Goal: Task Accomplishment & Management: Check status

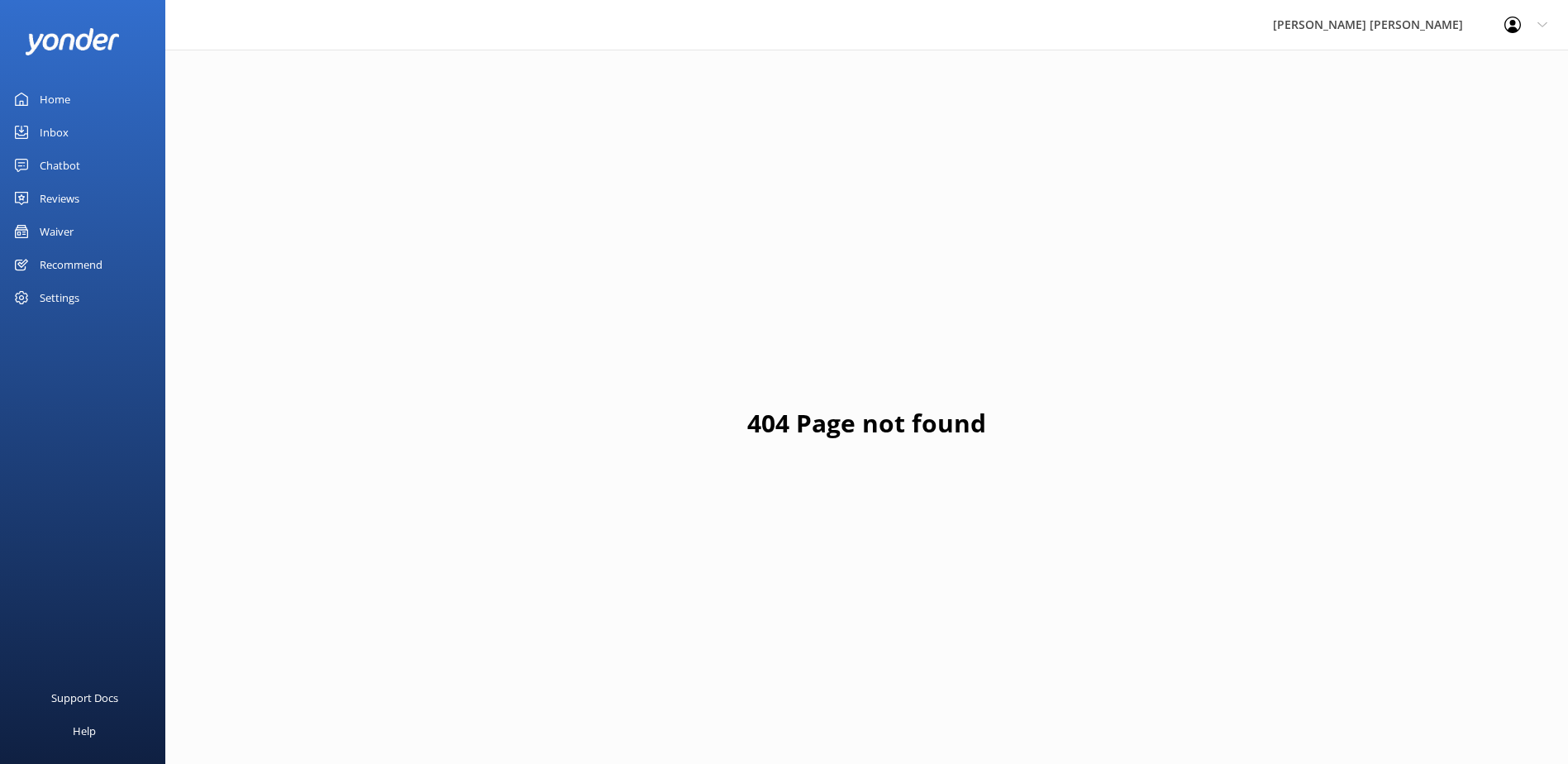
click at [69, 230] on div "Waiver" at bounding box center [56, 231] width 34 height 33
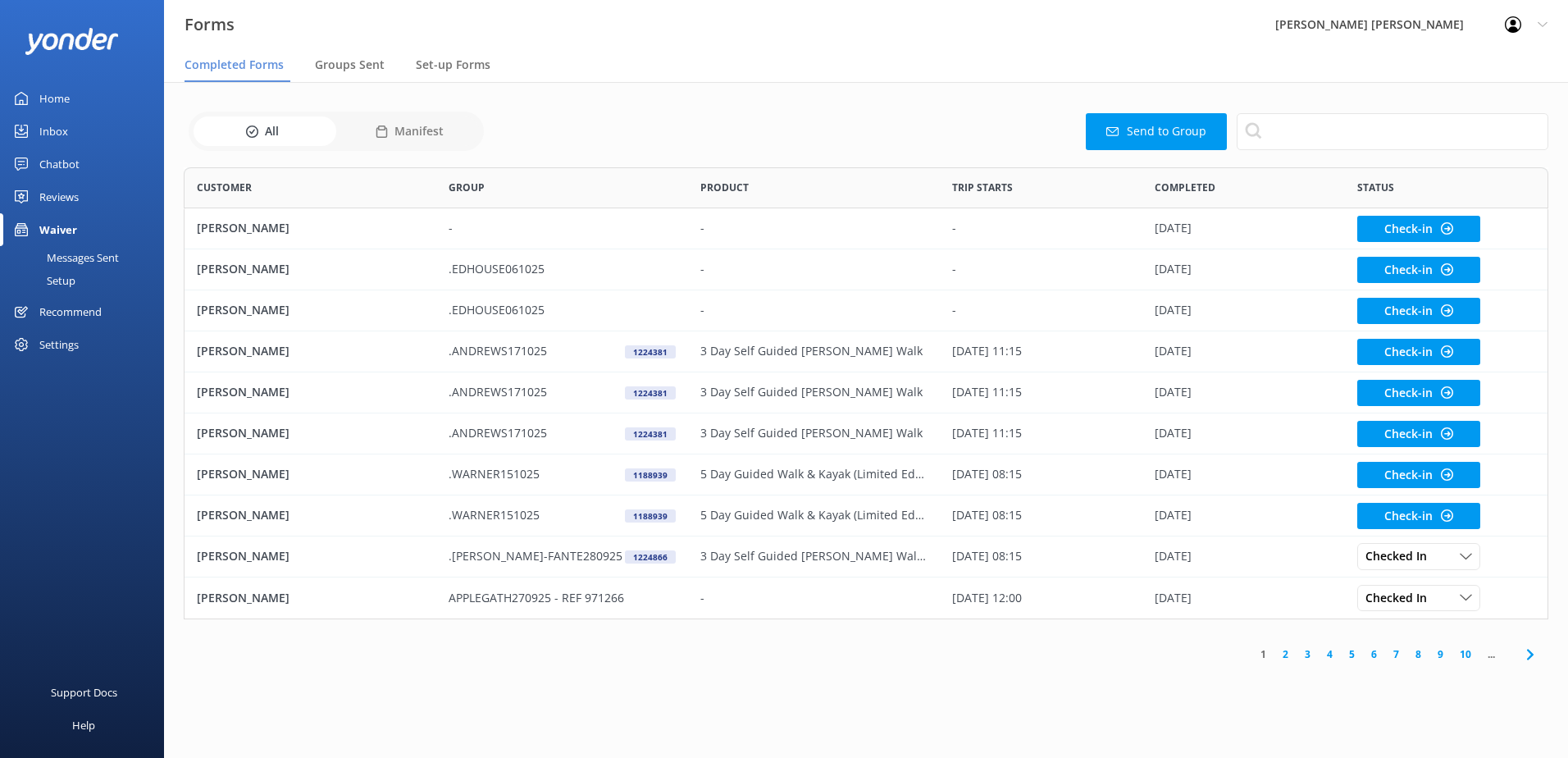
scroll to position [439, 1352]
click at [351, 66] on span "Groups Sent" at bounding box center [350, 65] width 70 height 16
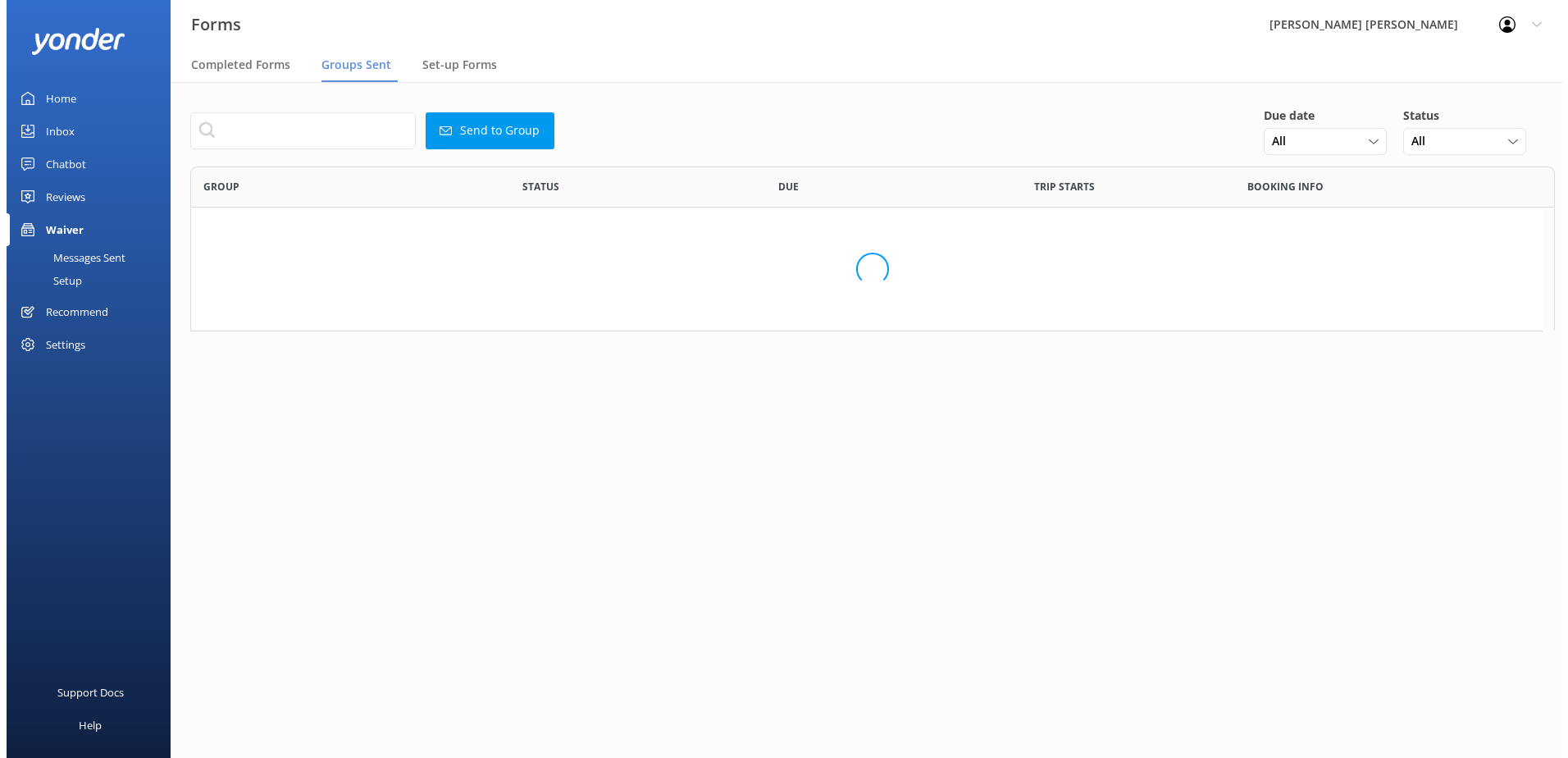
scroll to position [563, 1340]
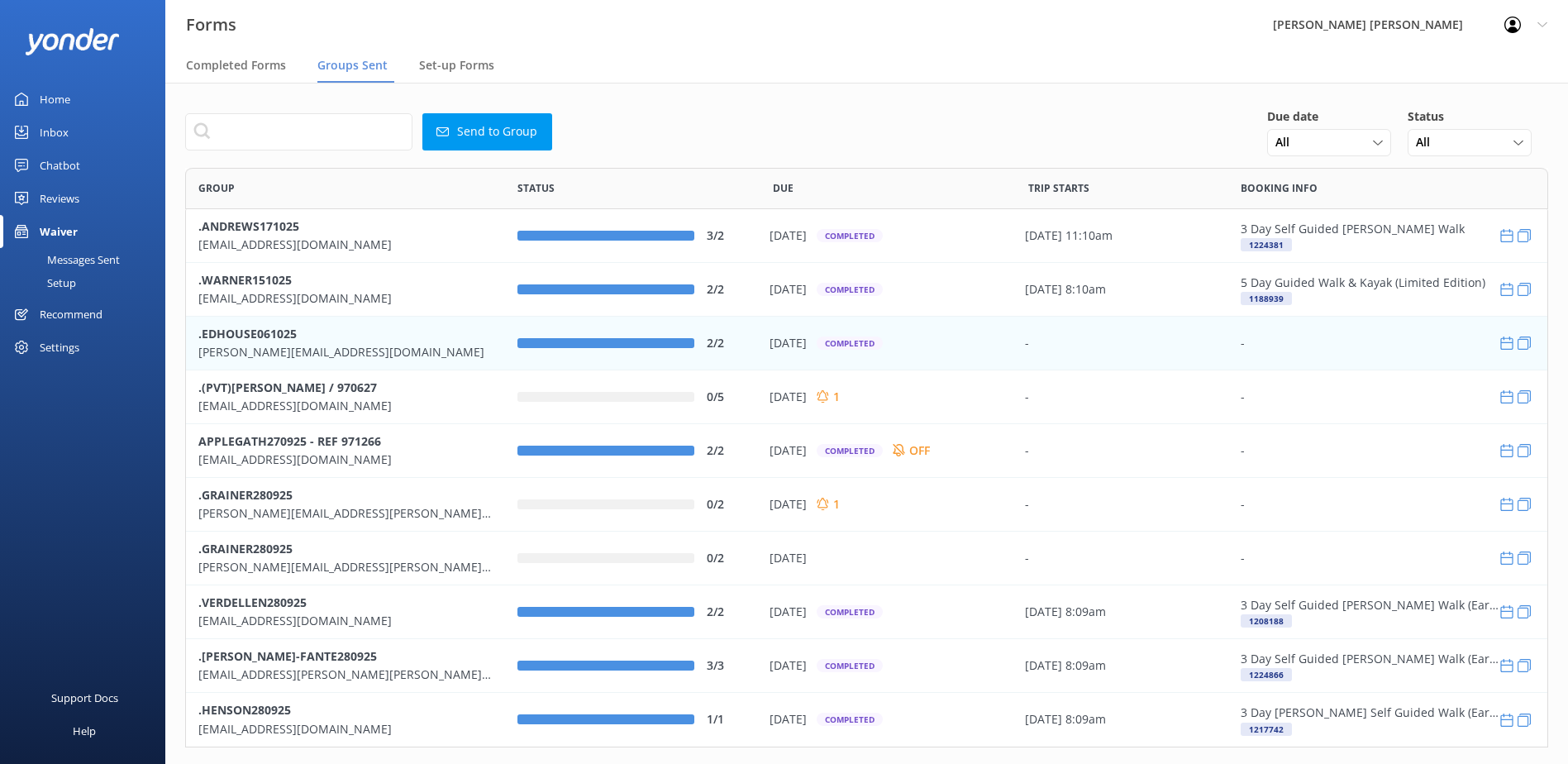
click at [247, 346] on p "[PERSON_NAME][EMAIL_ADDRESS][DOMAIN_NAME]" at bounding box center [345, 353] width 294 height 18
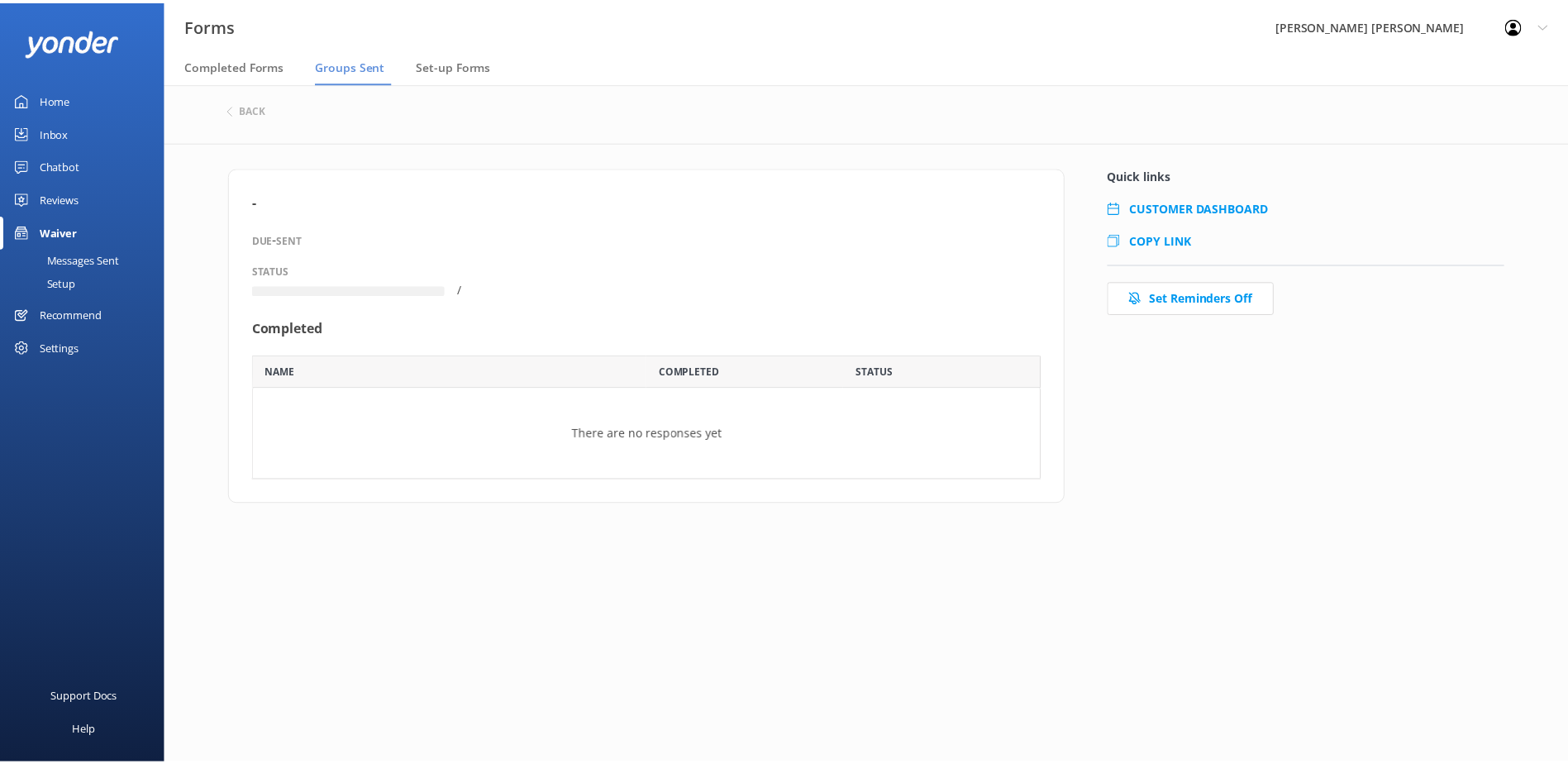
scroll to position [88, 783]
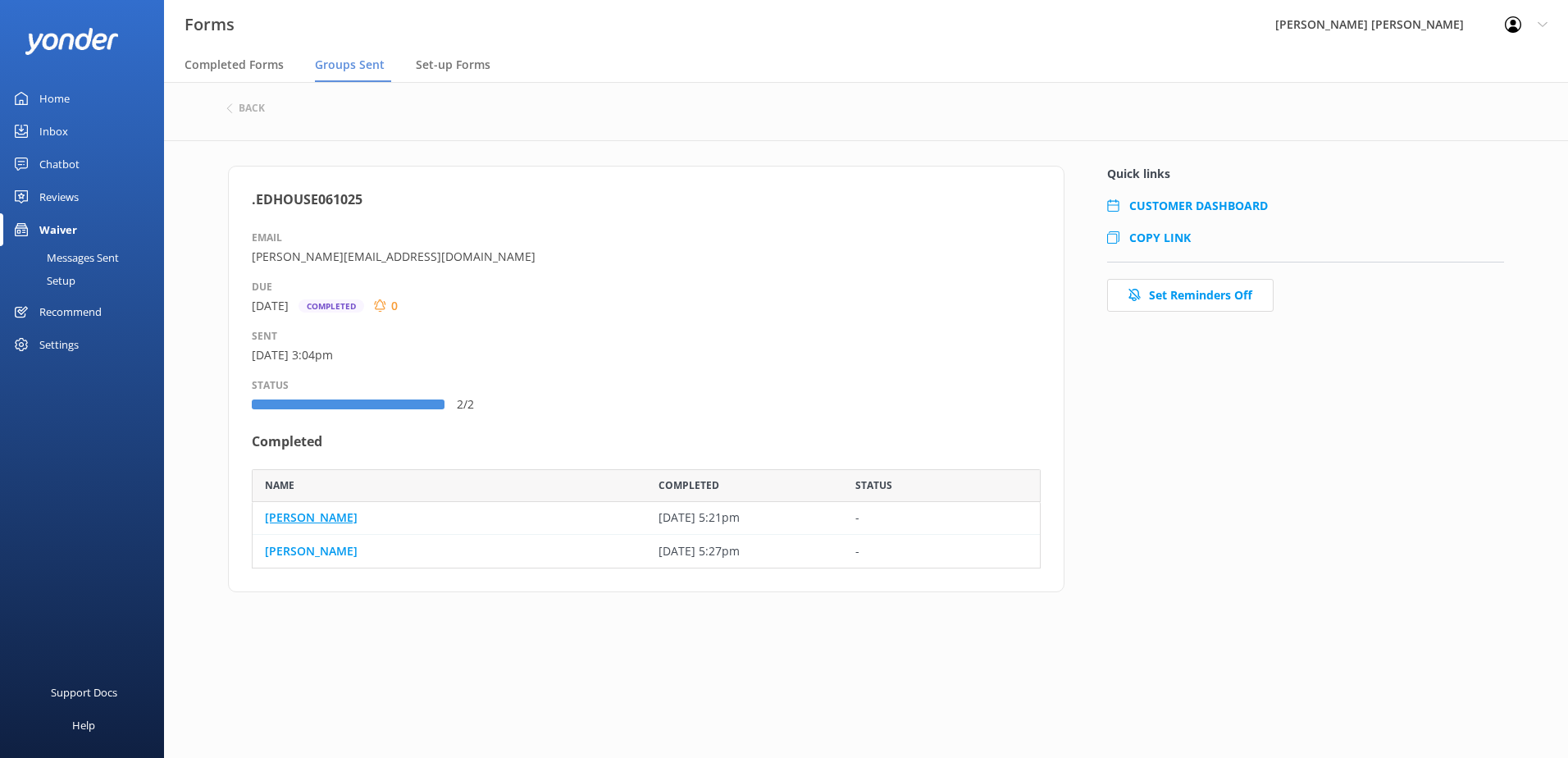
click at [303, 516] on link "[PERSON_NAME]" at bounding box center [311, 518] width 93 height 18
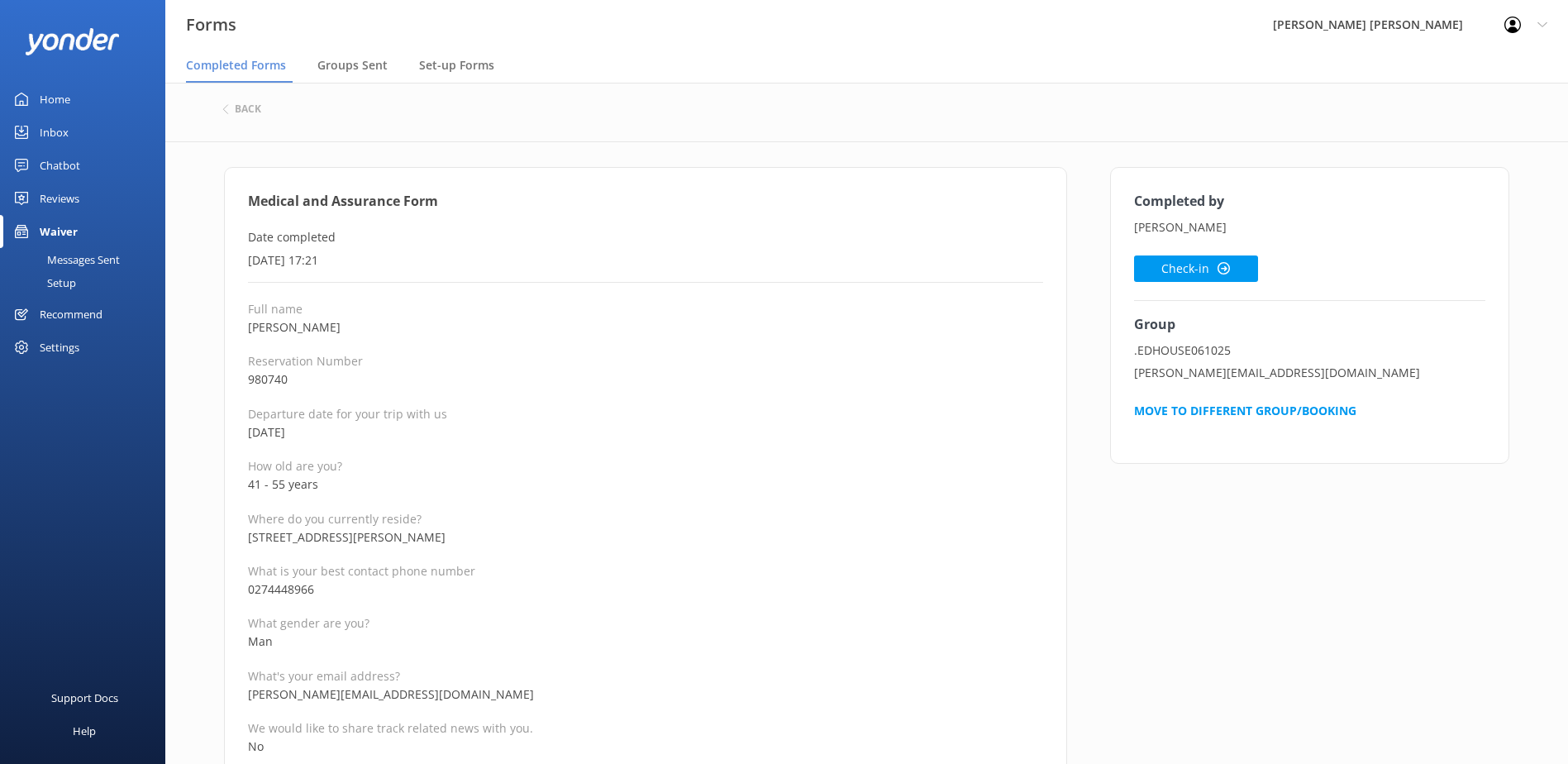
click at [512, 416] on p "Departure date for your trip with us" at bounding box center [645, 414] width 795 height 16
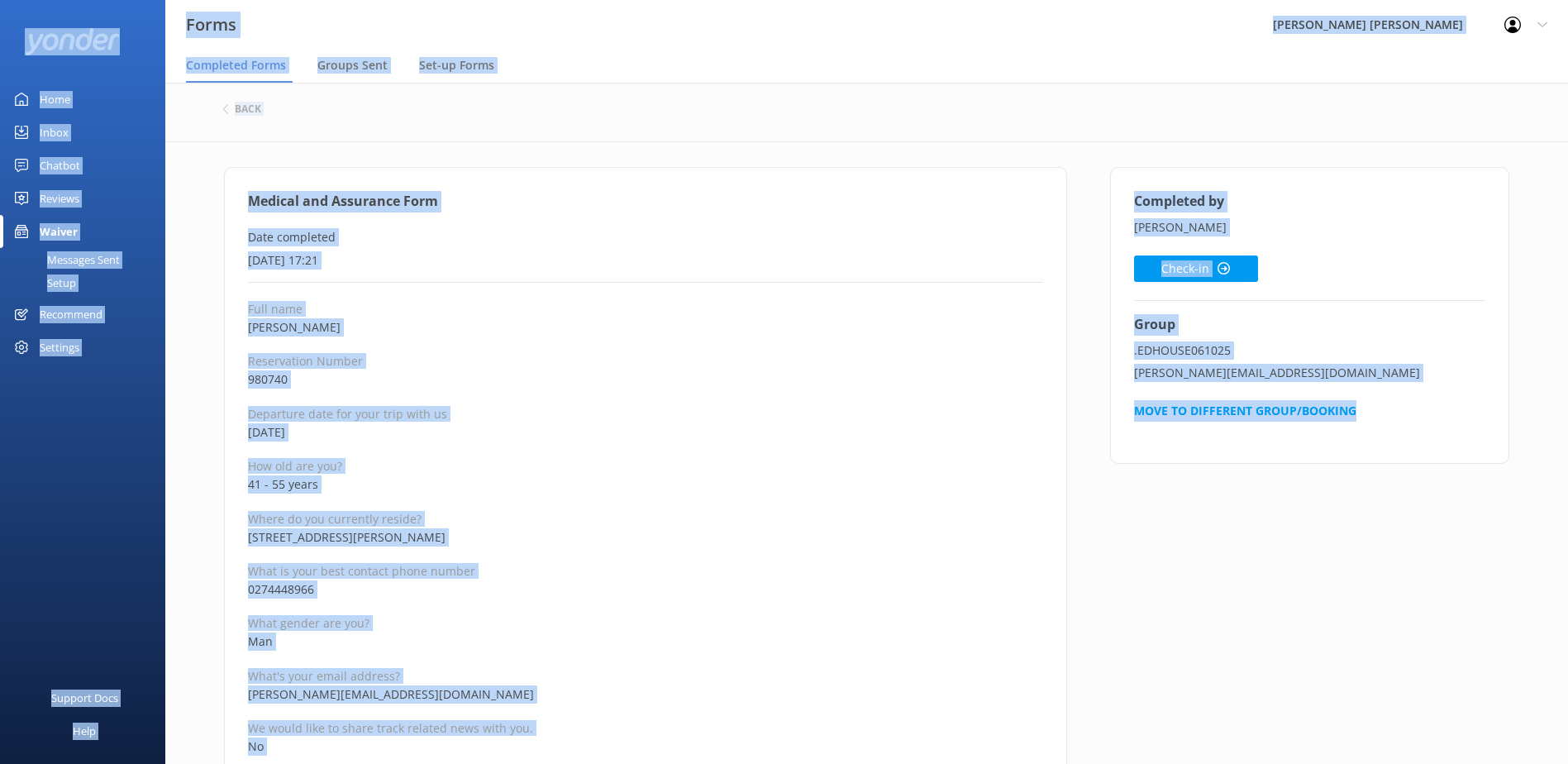
copy div "Forms Wilsons [PERSON_NAME] Profile Settings Logout Completed Forms Groups Sent…"
drag, startPoint x: 439, startPoint y: 434, endPoint x: 447, endPoint y: 455, distance: 22.5
click at [439, 436] on p "[DATE]" at bounding box center [645, 432] width 795 height 18
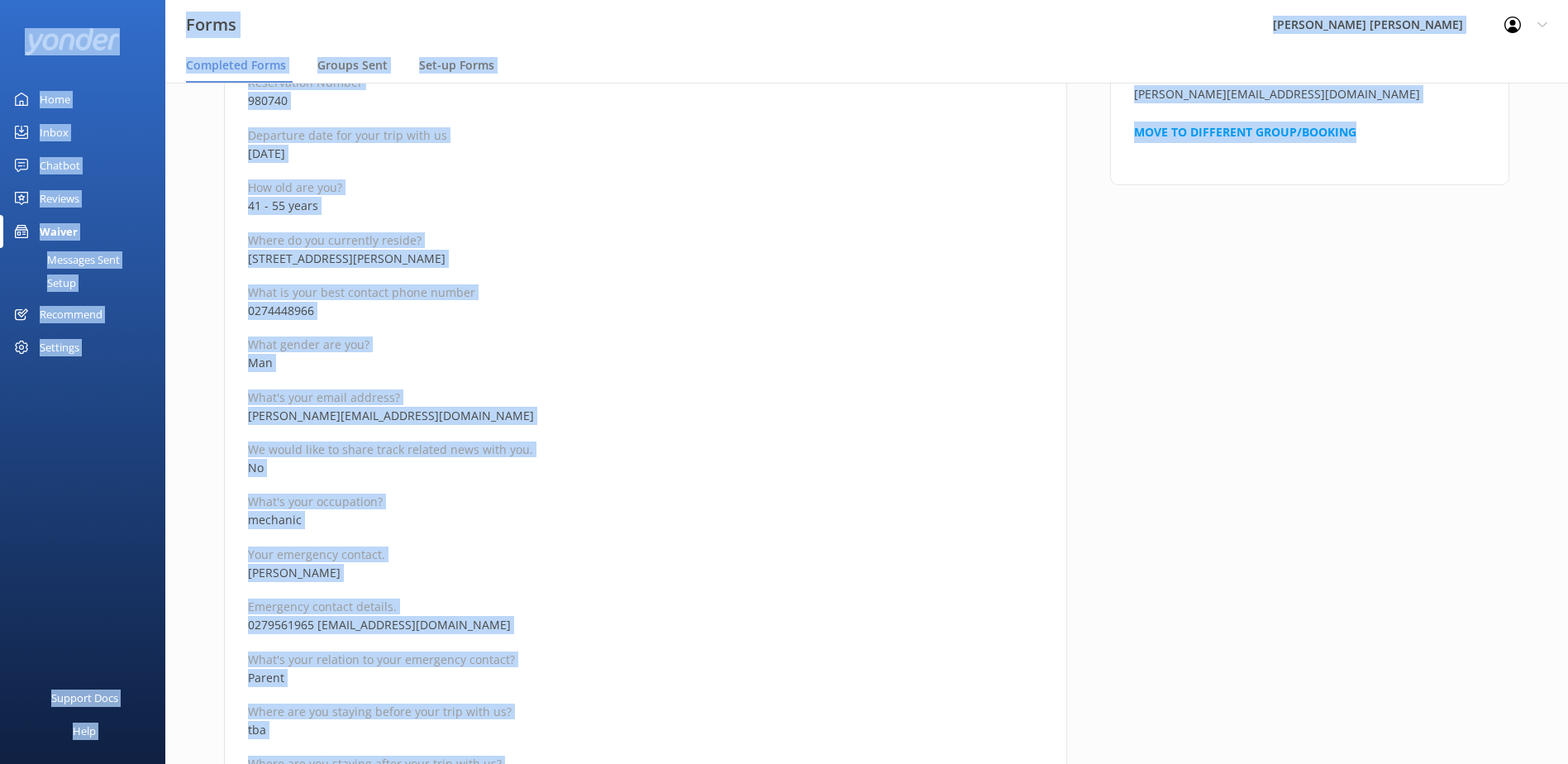
scroll to position [413, 0]
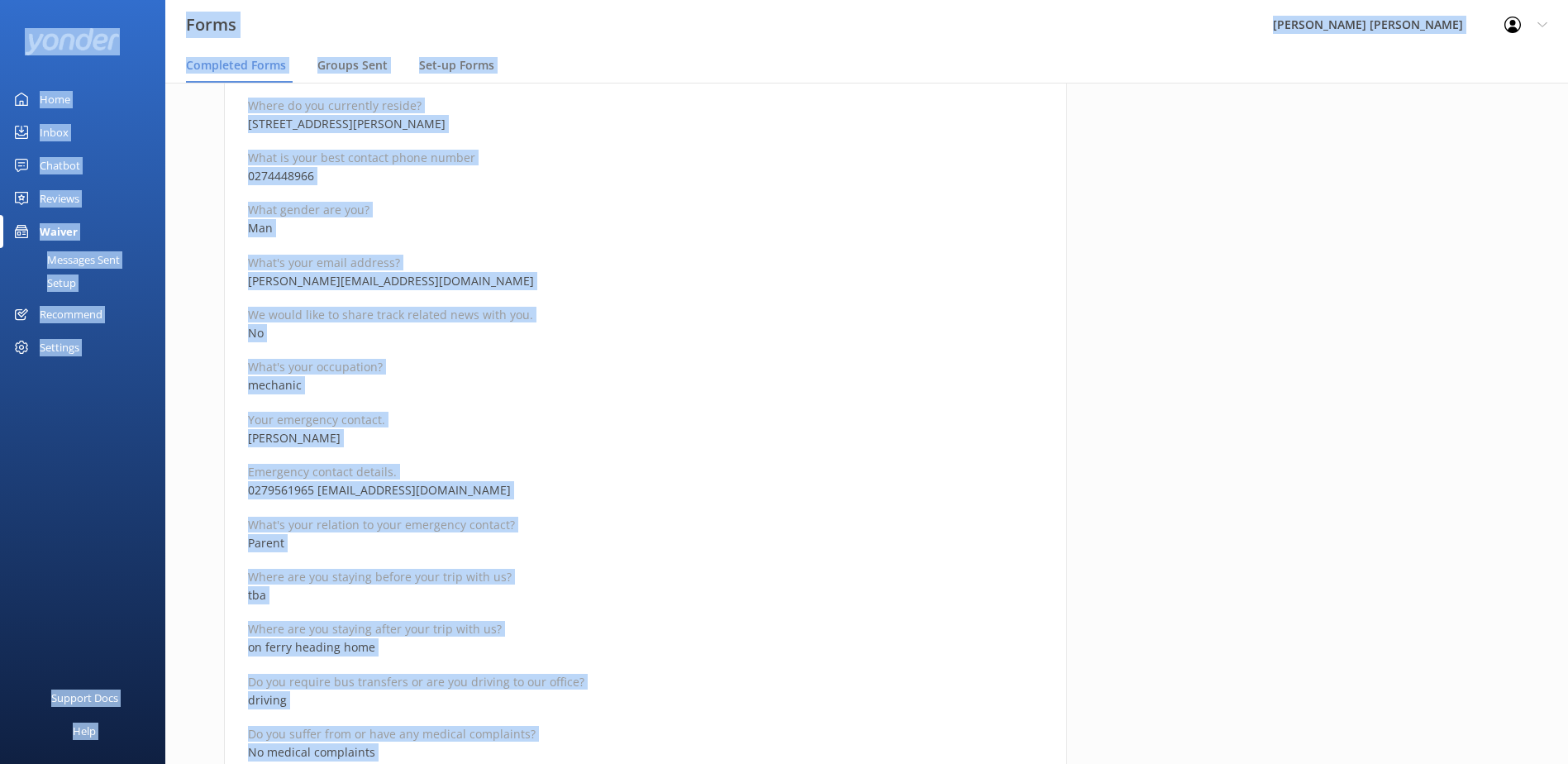
click at [448, 268] on p "What's your email address?" at bounding box center [645, 262] width 795 height 16
click at [436, 282] on p "[PERSON_NAME][EMAIL_ADDRESS][DOMAIN_NAME]" at bounding box center [645, 281] width 795 height 18
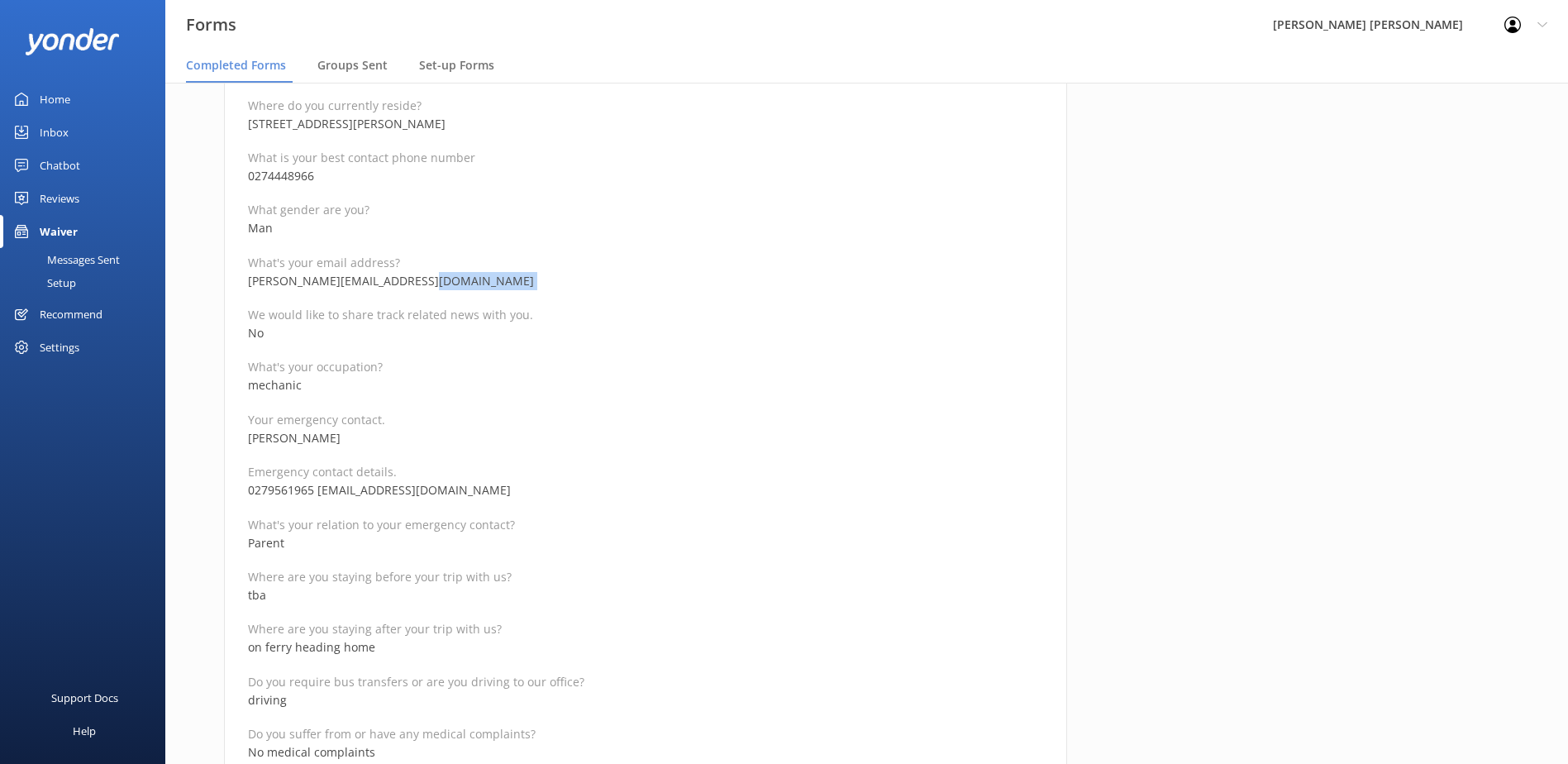
click at [436, 282] on p "[PERSON_NAME][EMAIL_ADDRESS][DOMAIN_NAME]" at bounding box center [645, 281] width 795 height 18
click at [429, 280] on p "[PERSON_NAME][EMAIL_ADDRESS][DOMAIN_NAME]" at bounding box center [645, 281] width 795 height 18
drag, startPoint x: 420, startPoint y: 279, endPoint x: 244, endPoint y: 290, distance: 176.3
copy p "[PERSON_NAME][EMAIL_ADDRESS][DOMAIN_NAME]"
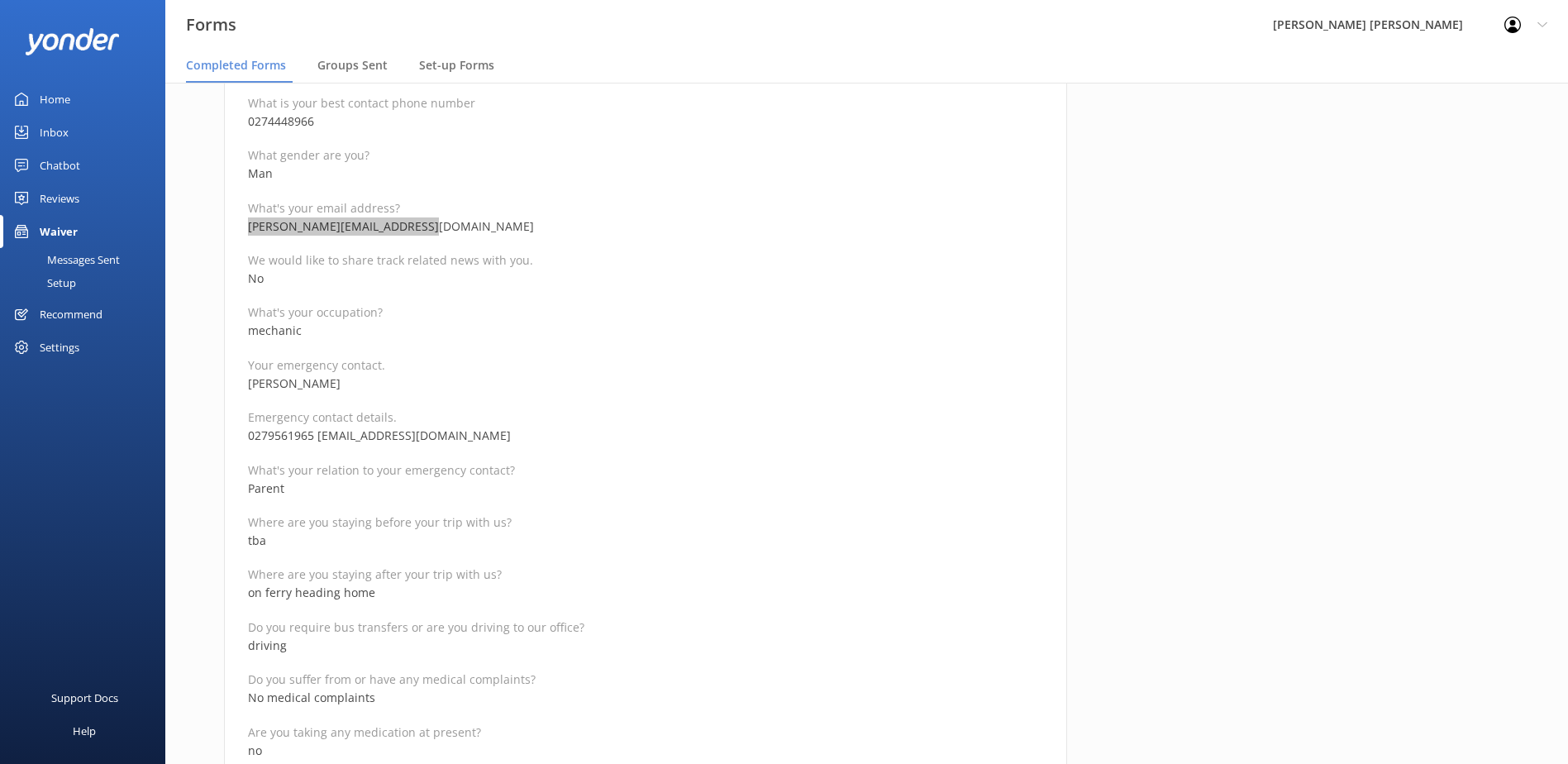
scroll to position [496, 0]
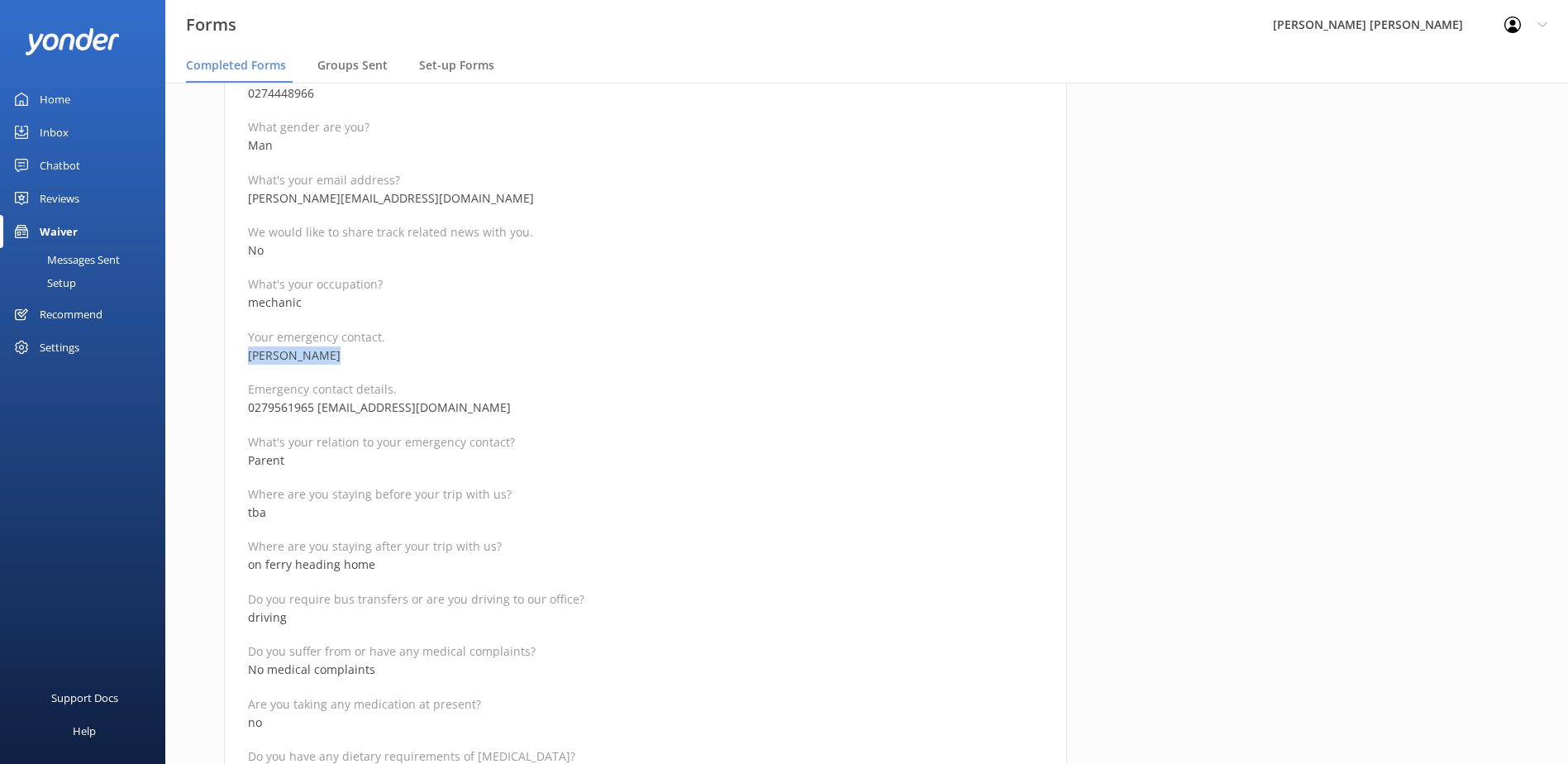
drag, startPoint x: 320, startPoint y: 361, endPoint x: 247, endPoint y: 353, distance: 73.4
click at [248, 353] on p "[PERSON_NAME]" at bounding box center [645, 356] width 795 height 18
copy p "[PERSON_NAME]"
drag, startPoint x: 466, startPoint y: 379, endPoint x: 453, endPoint y: 379, distance: 13.0
click at [466, 379] on div "Full name [PERSON_NAME] Reservation Number 980740 Departure date for your trip …" at bounding box center [645, 771] width 795 height 1931
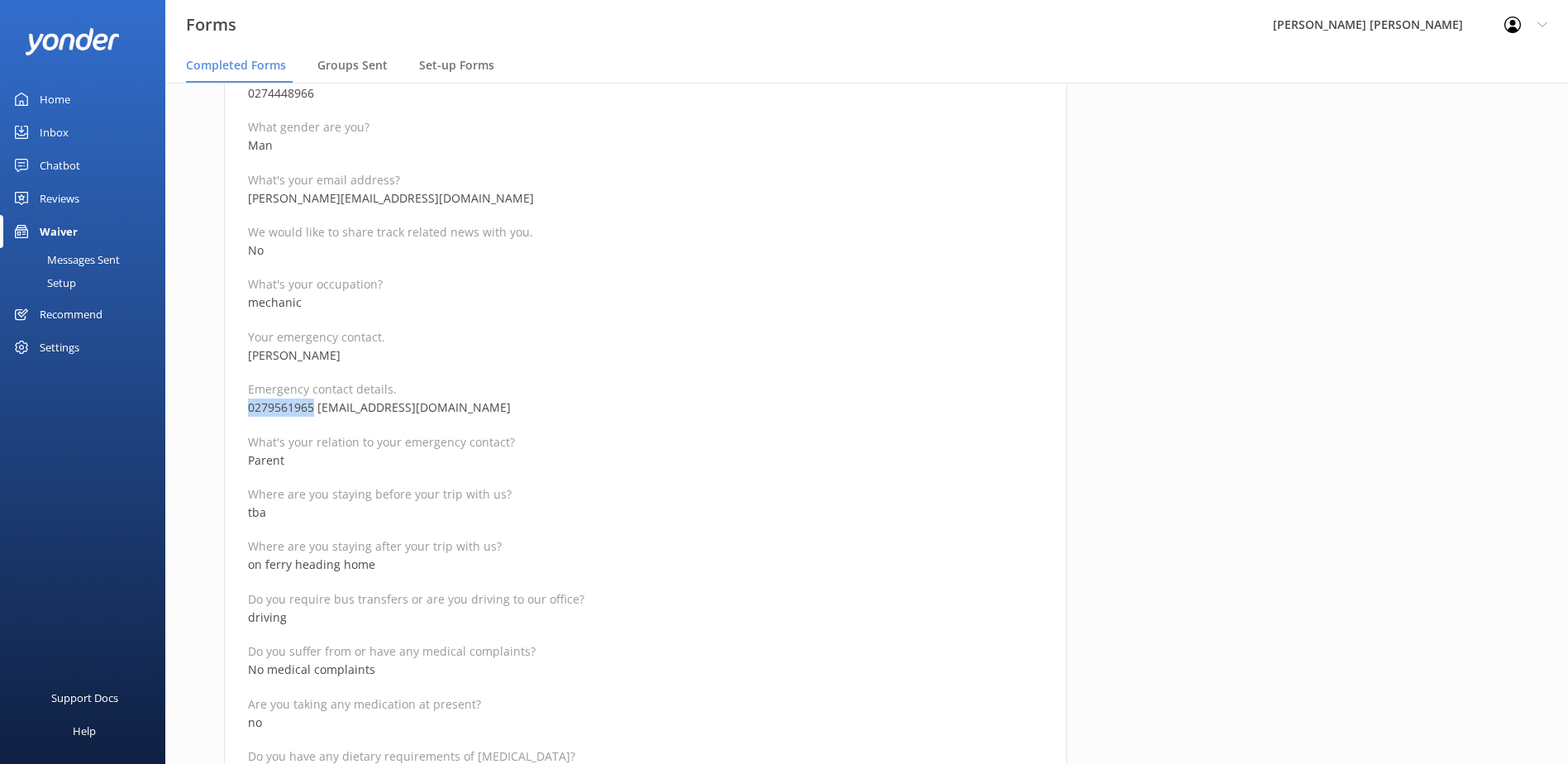
drag, startPoint x: 283, startPoint y: 409, endPoint x: 248, endPoint y: 409, distance: 35.0
click at [248, 409] on p "0279561965 [EMAIL_ADDRESS][DOMAIN_NAME]" at bounding box center [645, 408] width 795 height 18
copy p "0279561965"
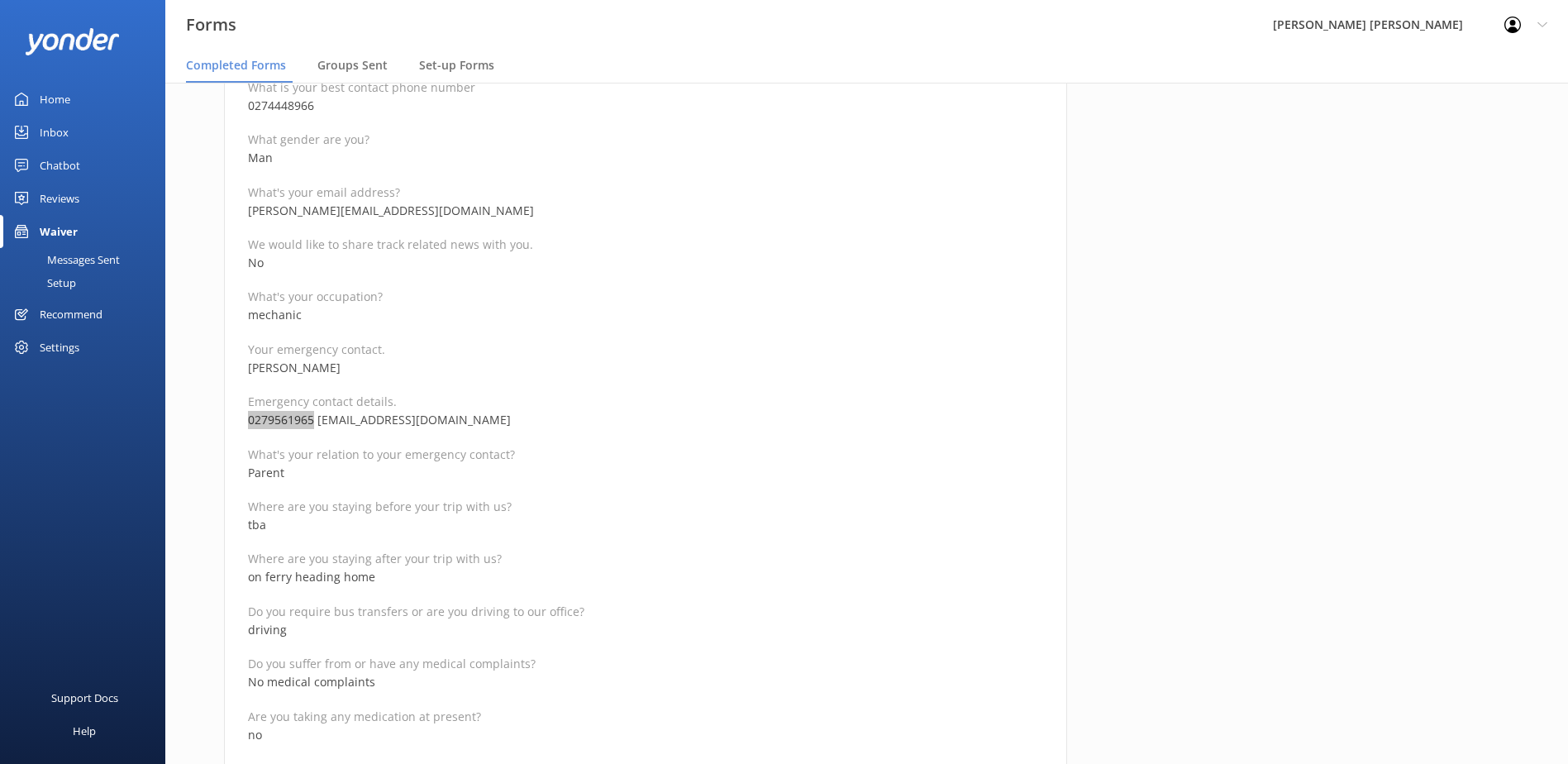
scroll to position [165, 0]
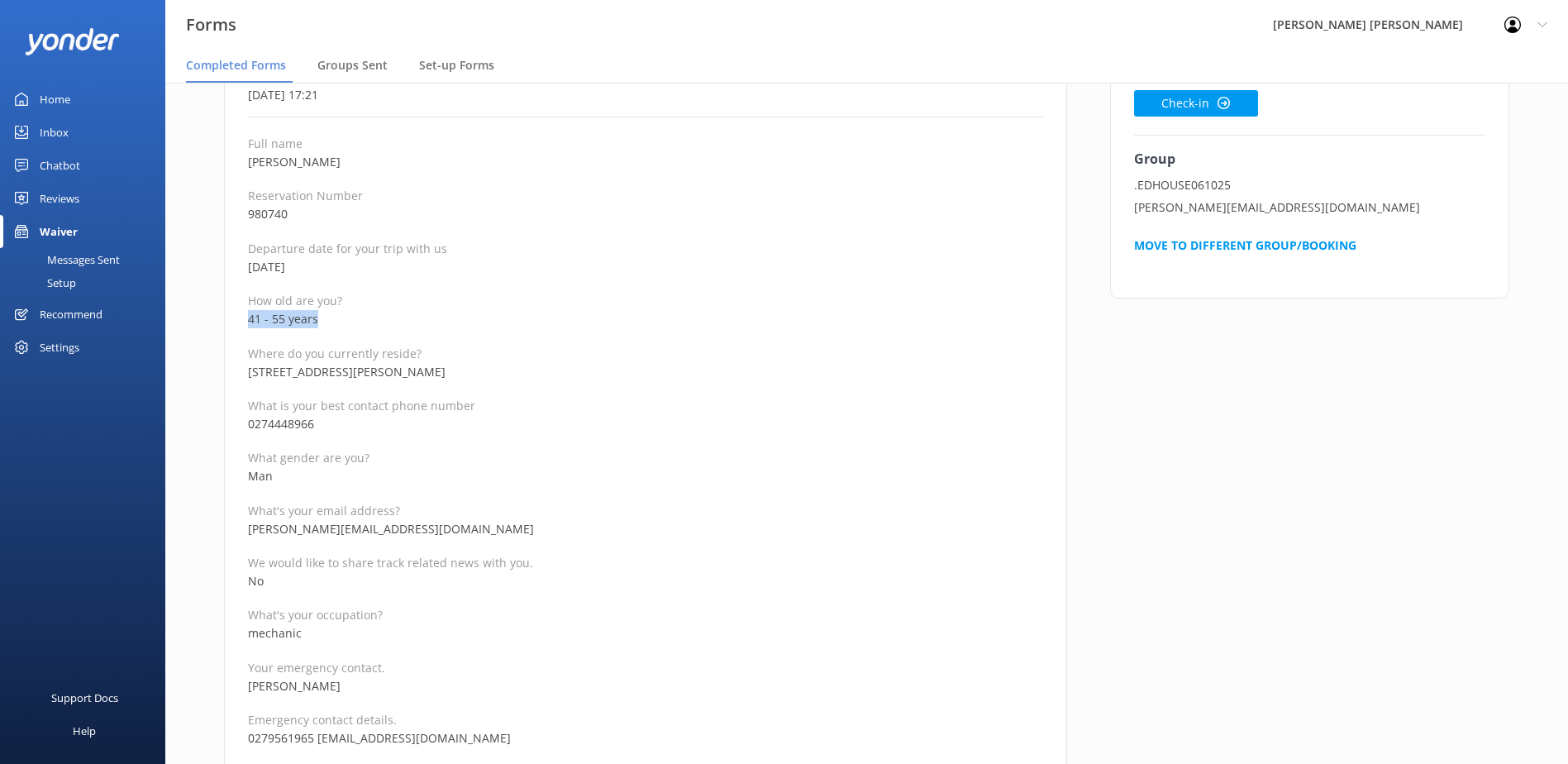
drag, startPoint x: 243, startPoint y: 322, endPoint x: 232, endPoint y: 324, distance: 11.2
copy p "41 - 55 years"
click at [1182, 105] on button "Check-in" at bounding box center [1197, 104] width 124 height 27
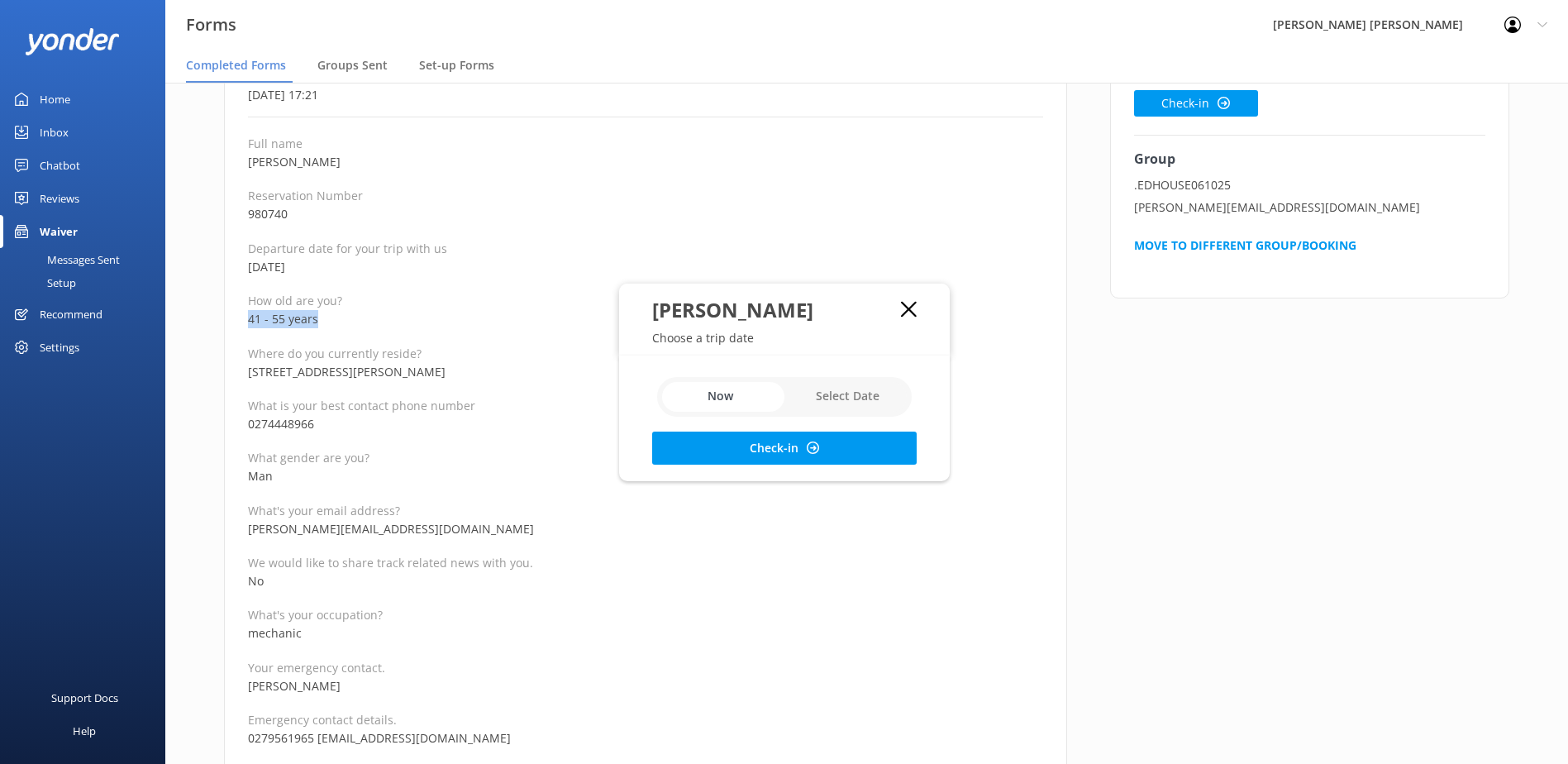
click at [821, 398] on input "checkbox" at bounding box center [784, 397] width 255 height 40
checkbox input "true"
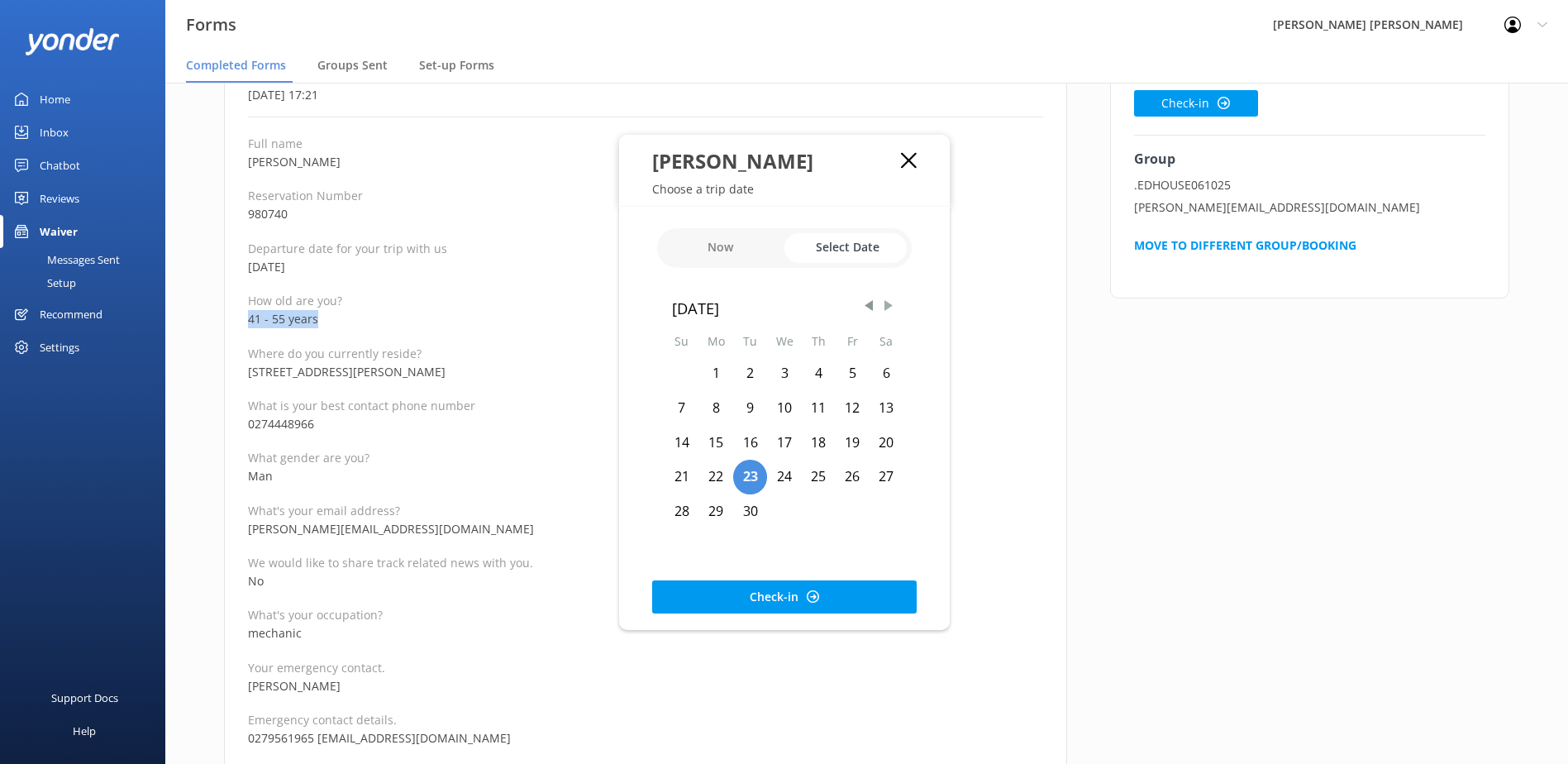
click at [889, 306] on span "Next Month" at bounding box center [889, 306] width 17 height 17
click at [712, 411] on div "6" at bounding box center [716, 409] width 35 height 35
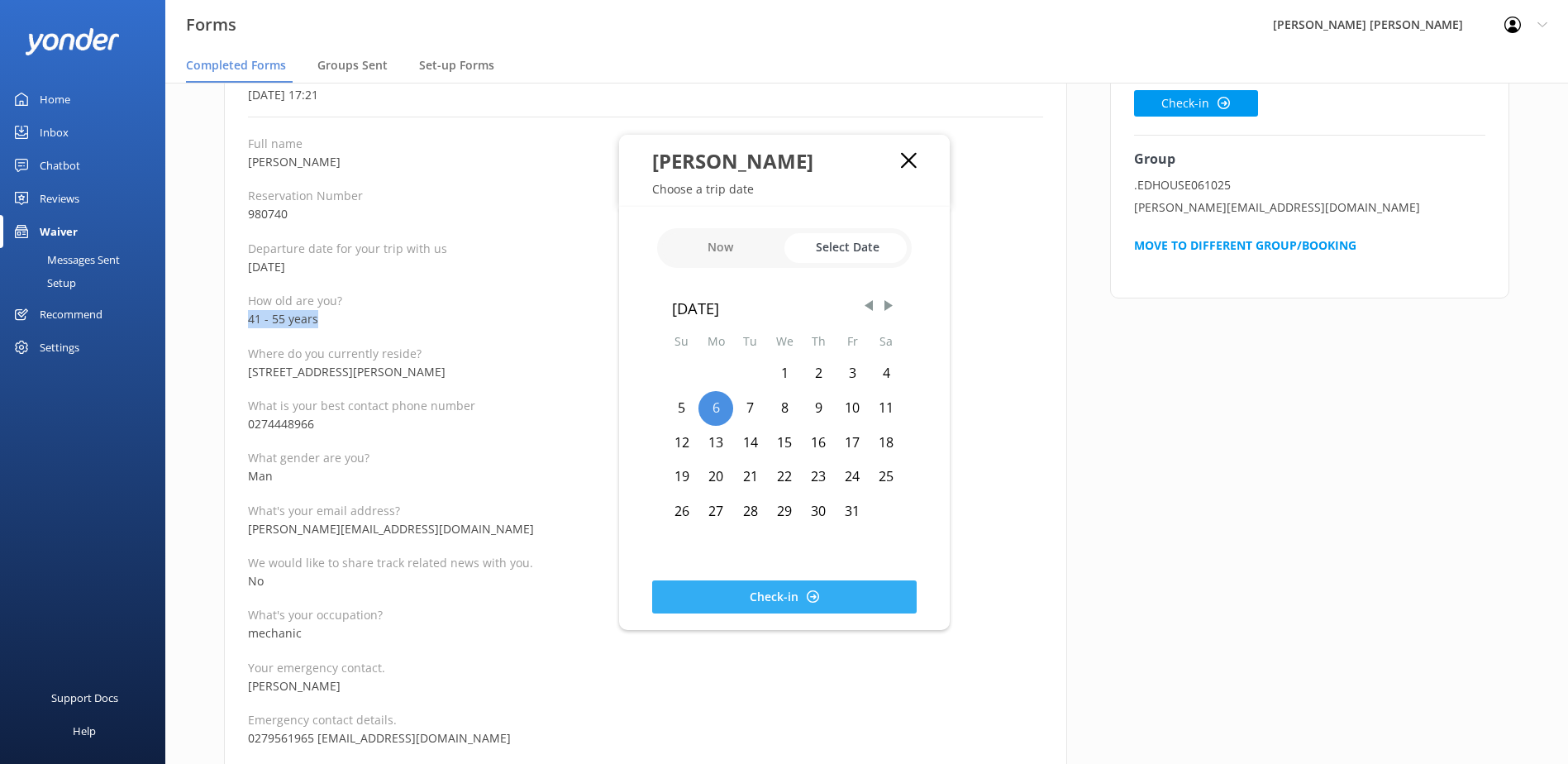
click at [769, 596] on button "Check-in" at bounding box center [784, 597] width 265 height 33
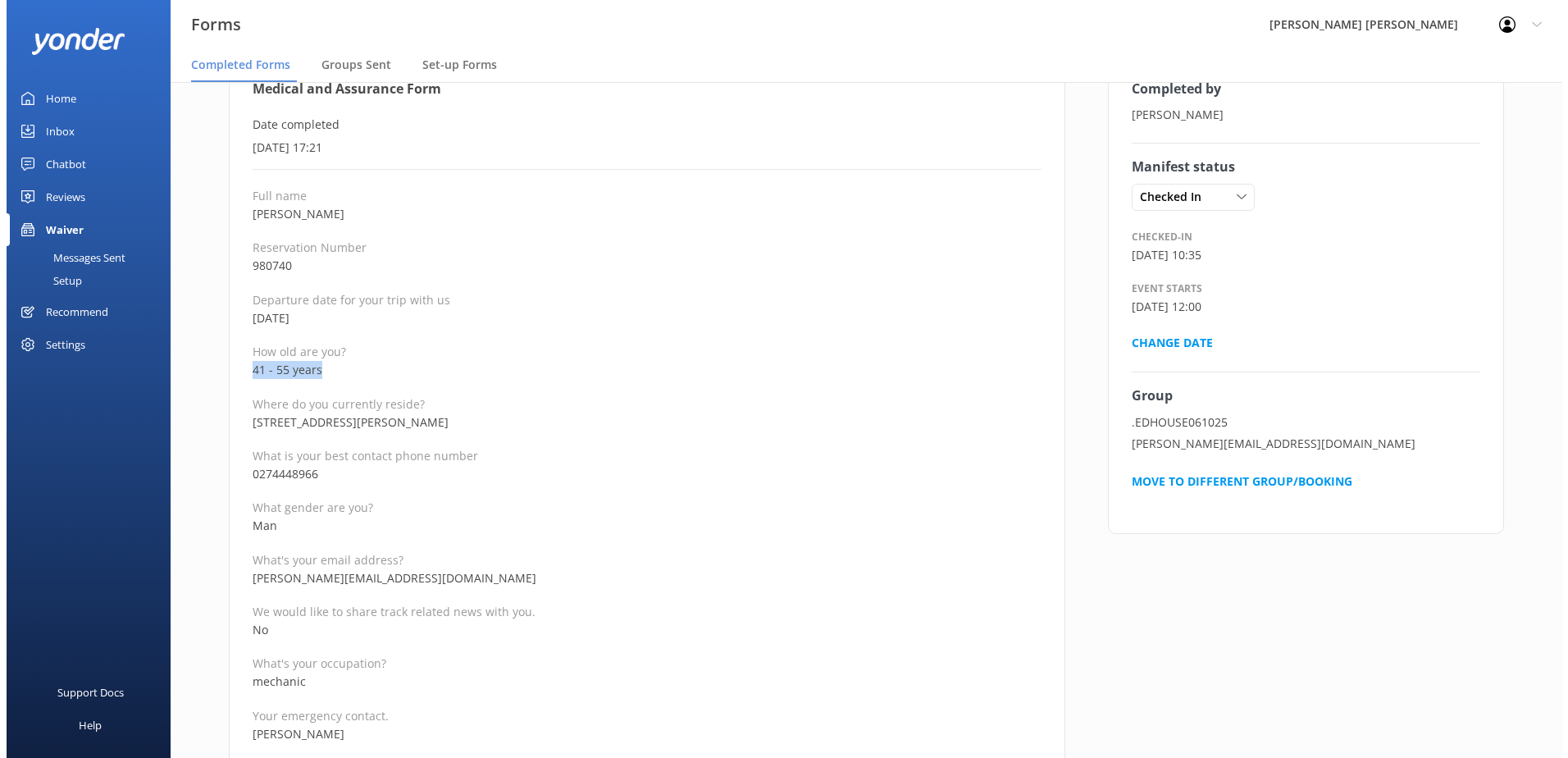
scroll to position [0, 0]
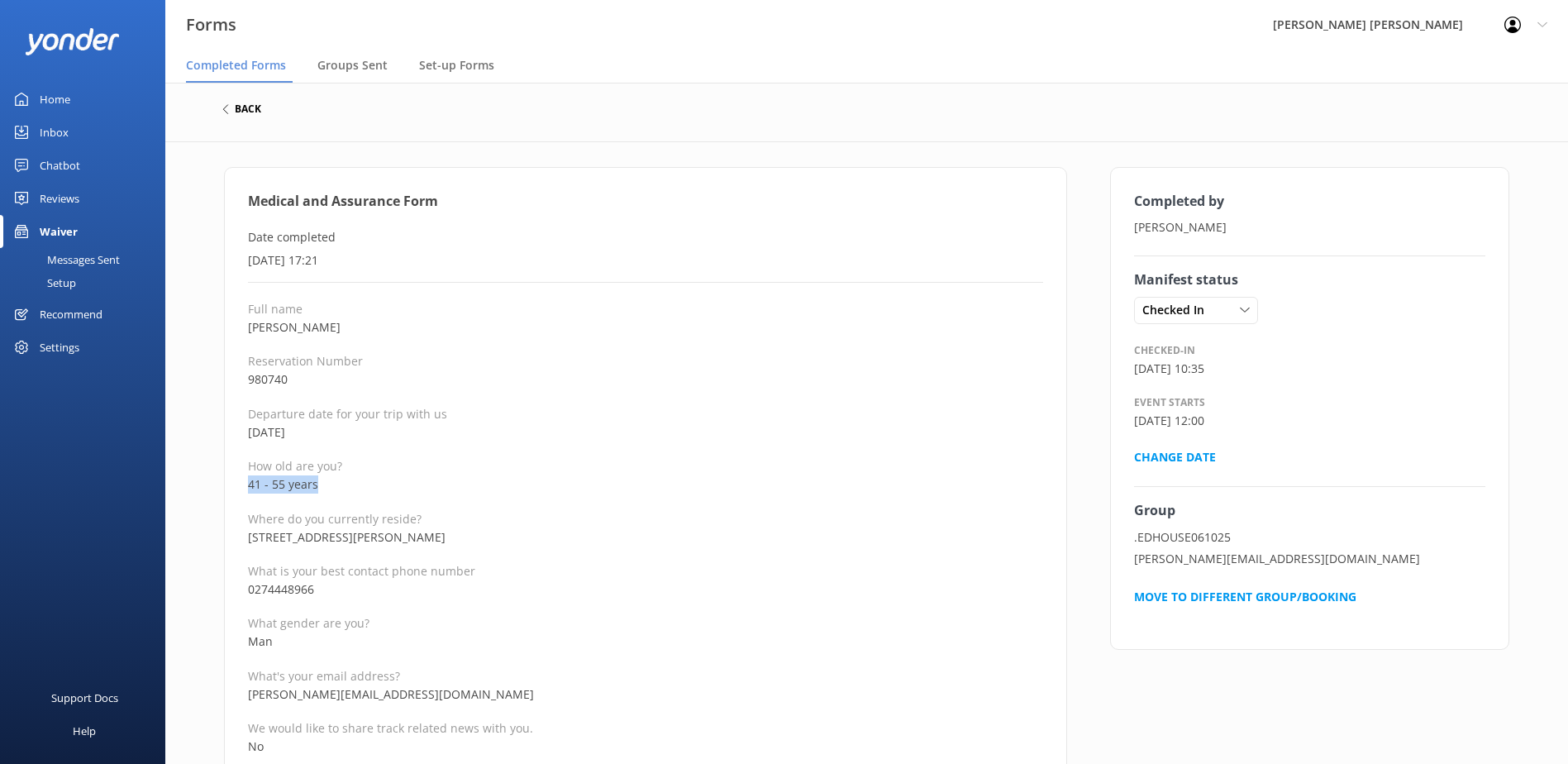
click at [250, 113] on h6 "back" at bounding box center [248, 109] width 27 height 10
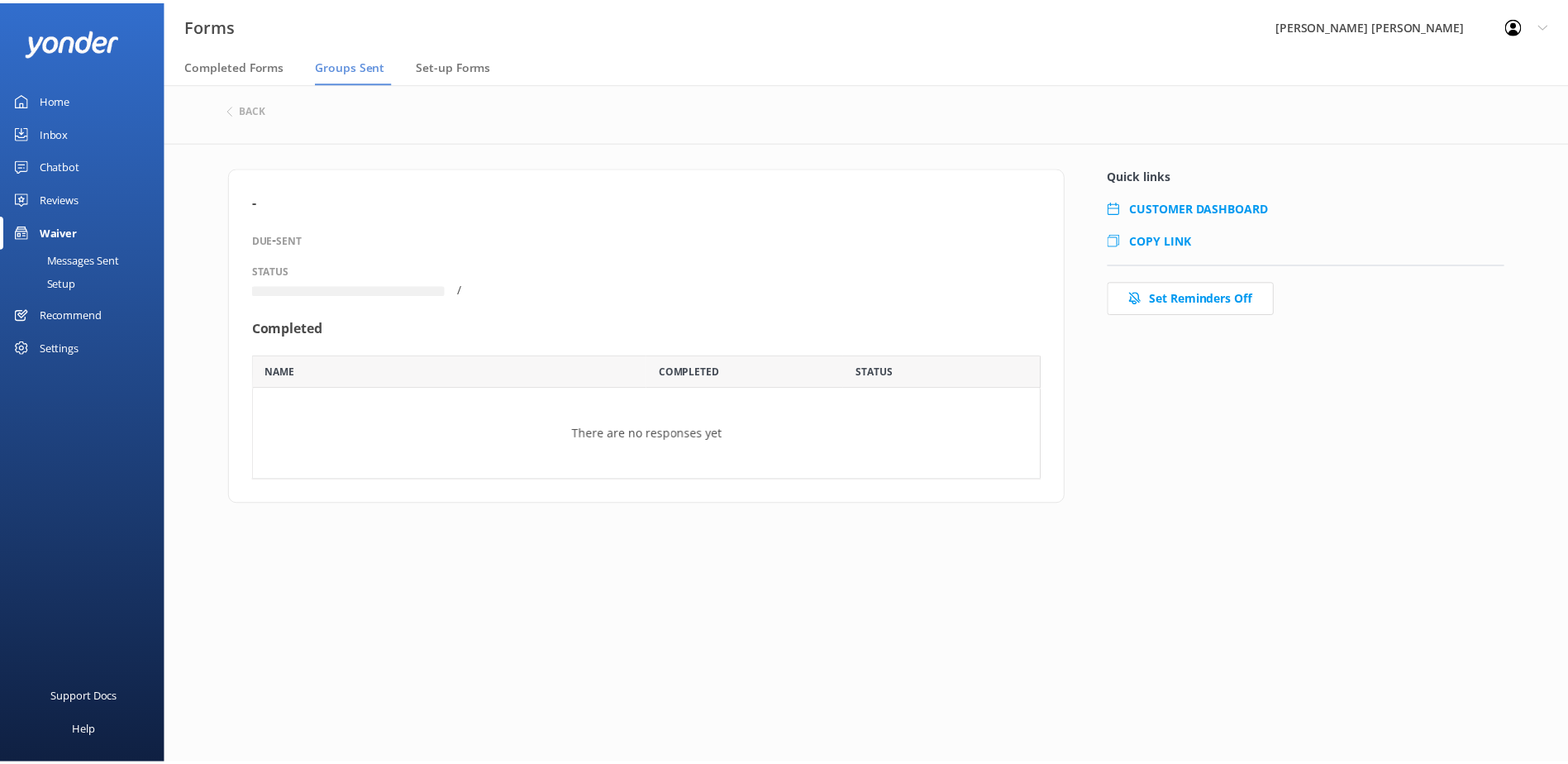
scroll to position [88, 783]
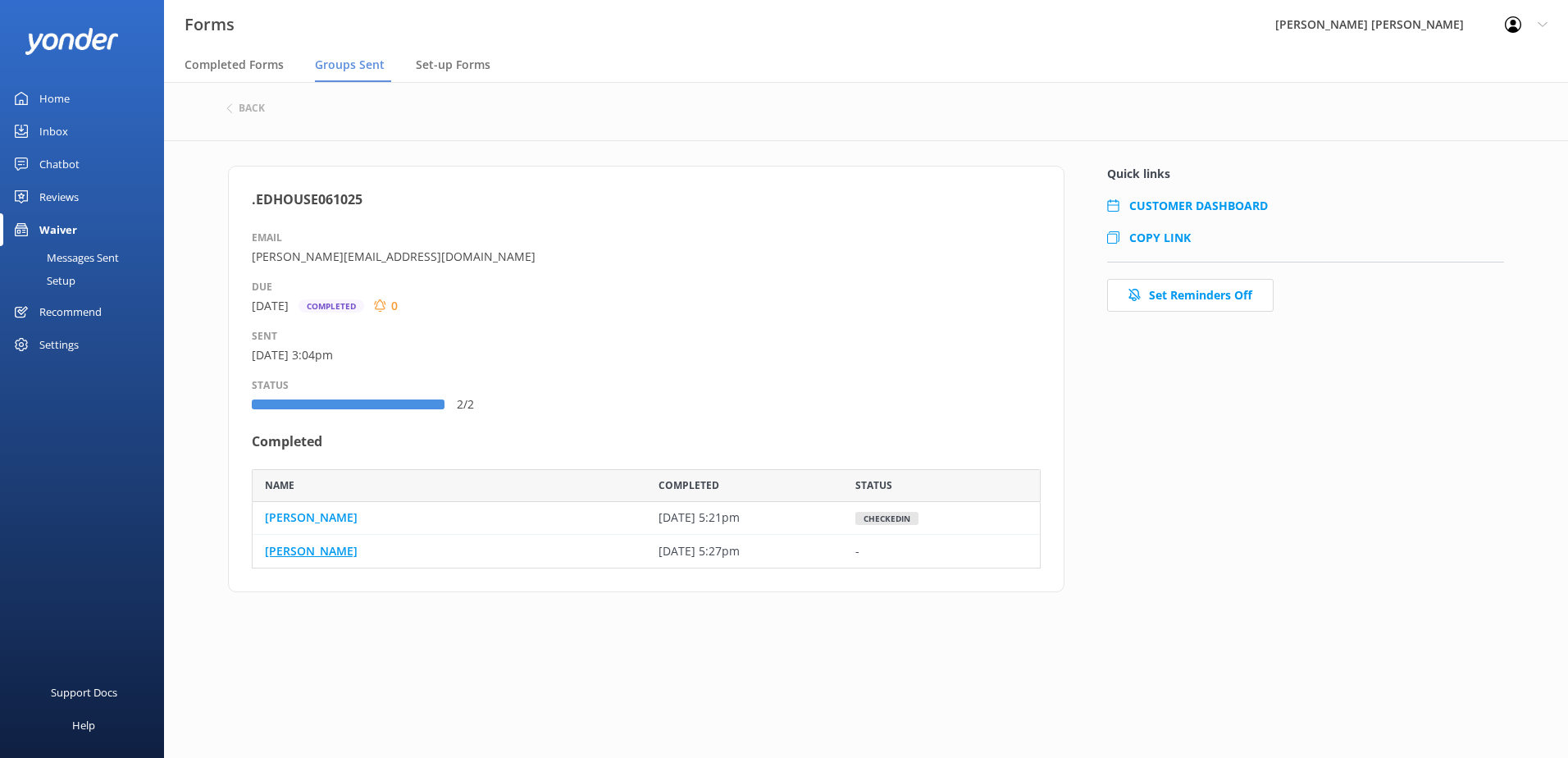
click at [309, 549] on link "[PERSON_NAME]" at bounding box center [311, 551] width 93 height 18
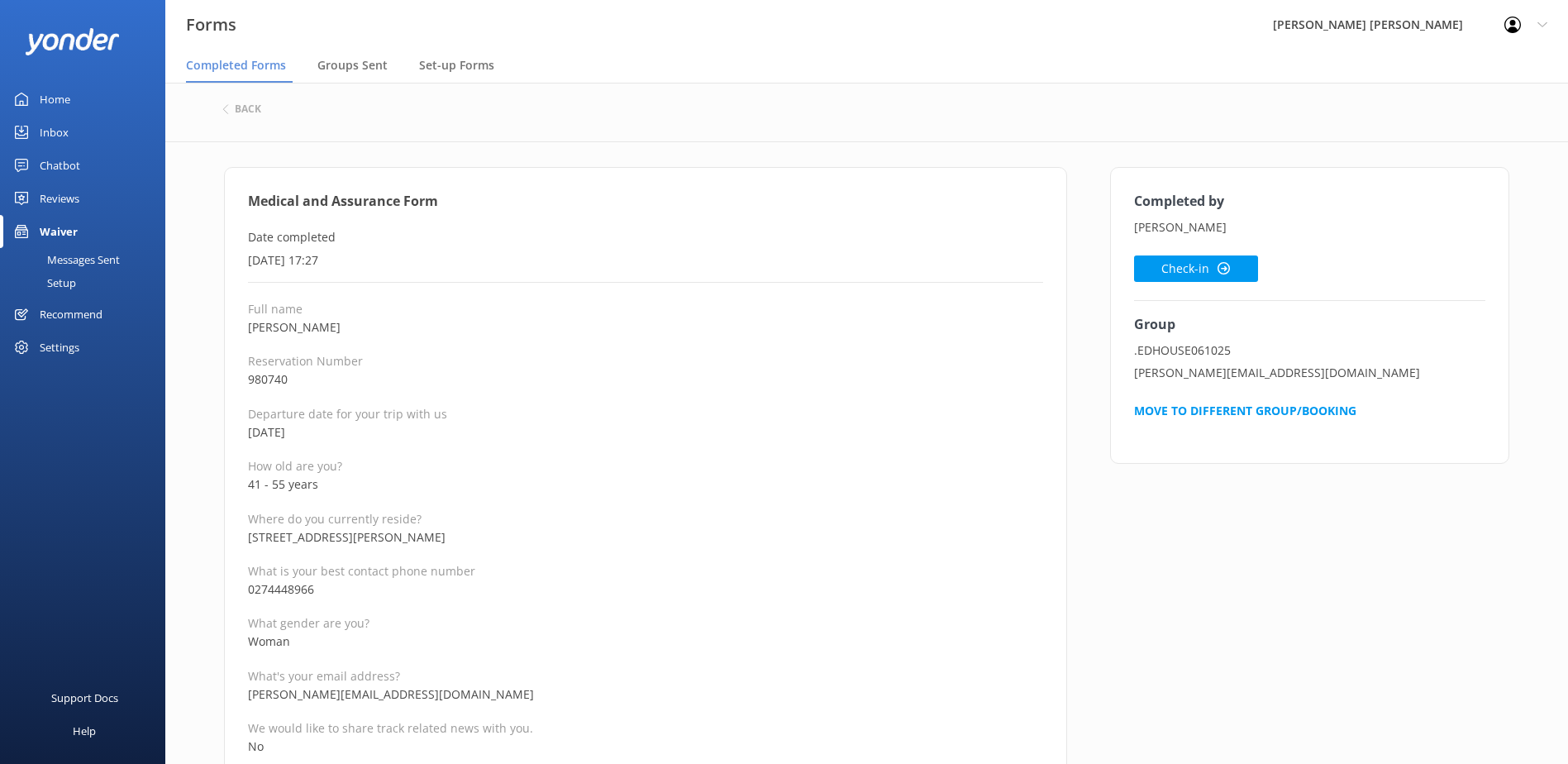
click at [659, 372] on p "980740" at bounding box center [645, 380] width 795 height 18
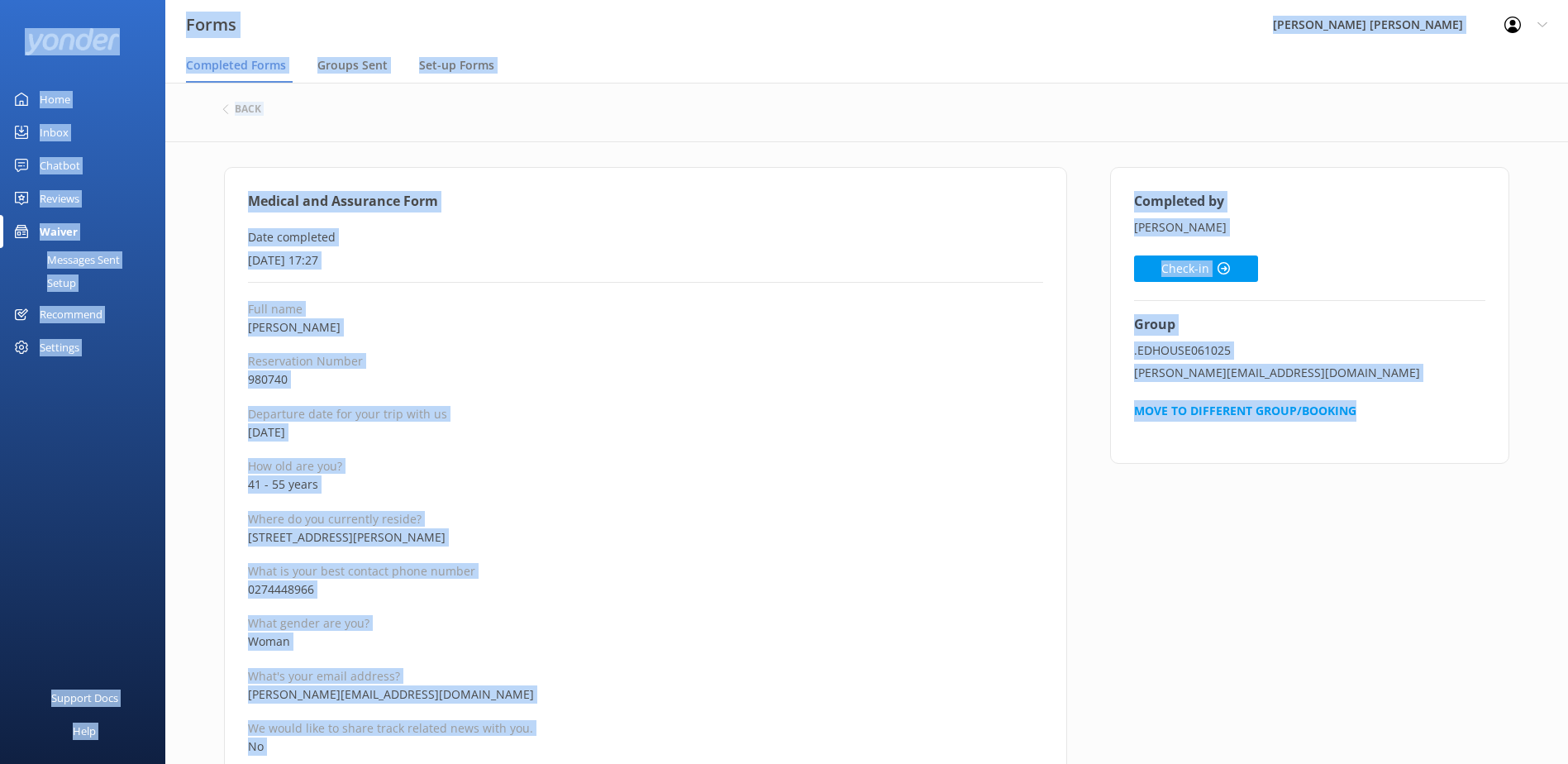
copy div "Forms Wilsons [PERSON_NAME] Profile Settings Logout Completed Forms Groups Sent…"
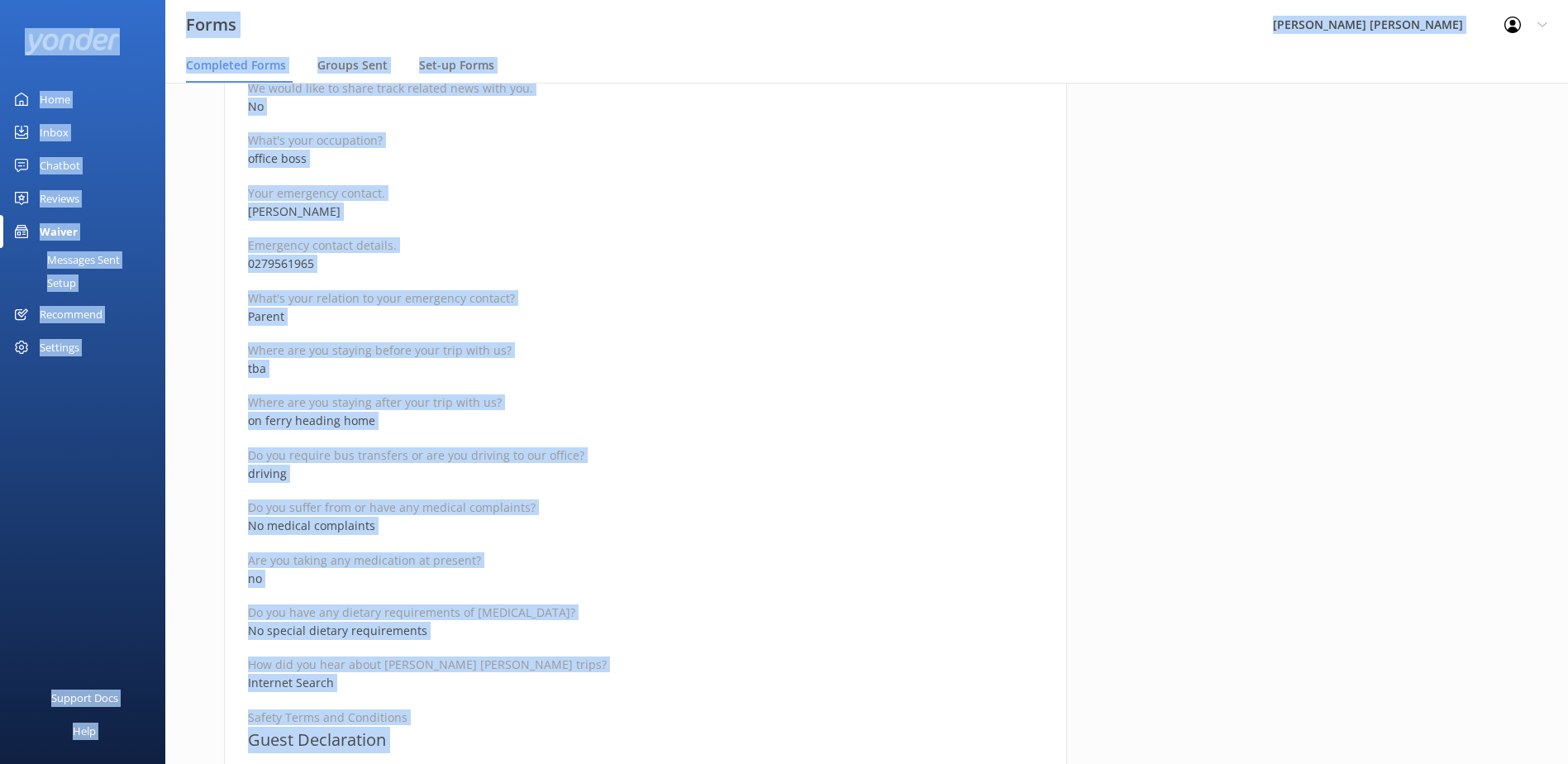
scroll to position [662, 0]
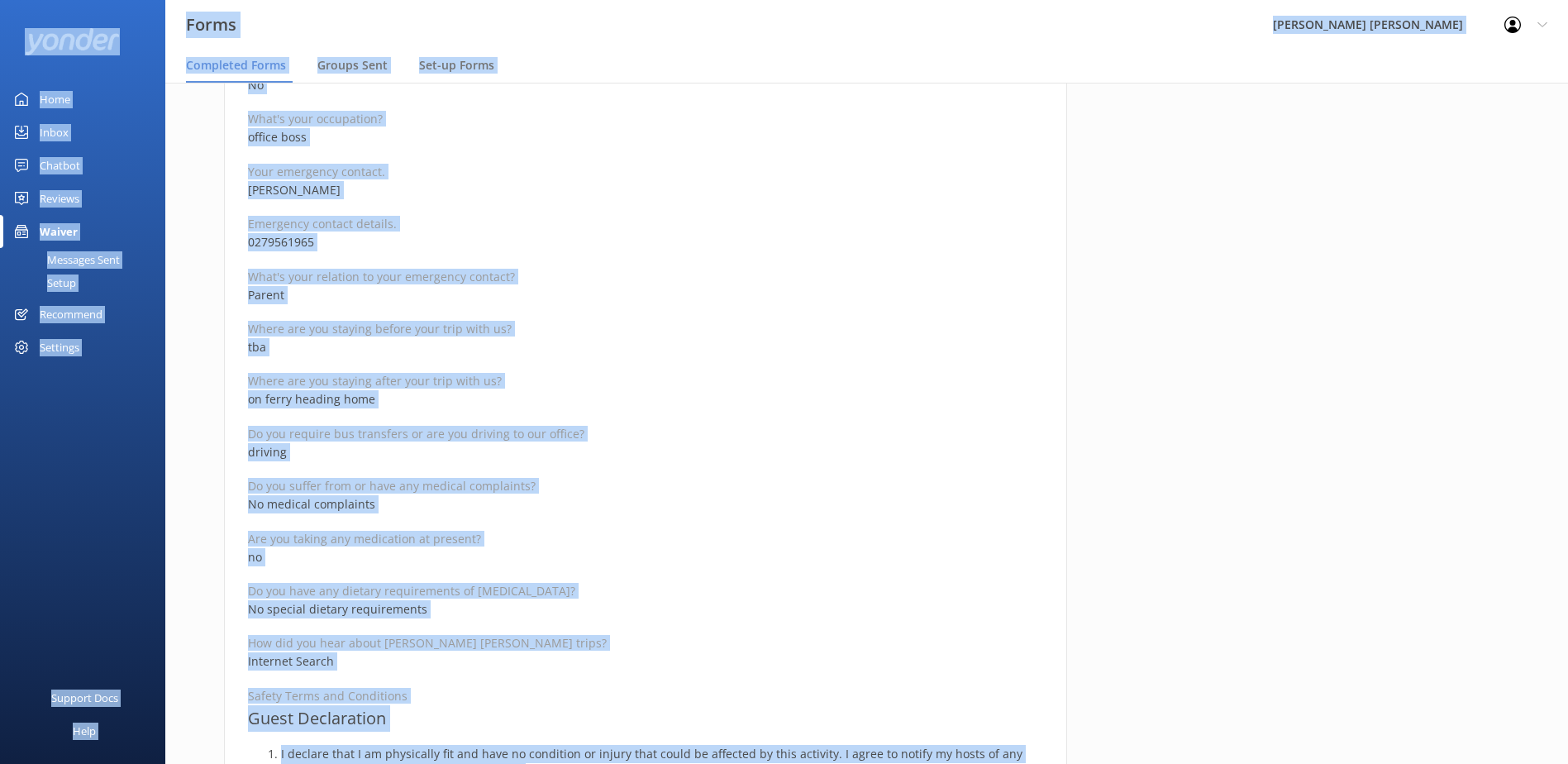
click at [638, 371] on div "Full name [PERSON_NAME] Reservation Number 980740 Departure date for your trip …" at bounding box center [645, 605] width 795 height 1931
click at [631, 375] on p "Where are you staying after your trip with us?" at bounding box center [645, 381] width 795 height 16
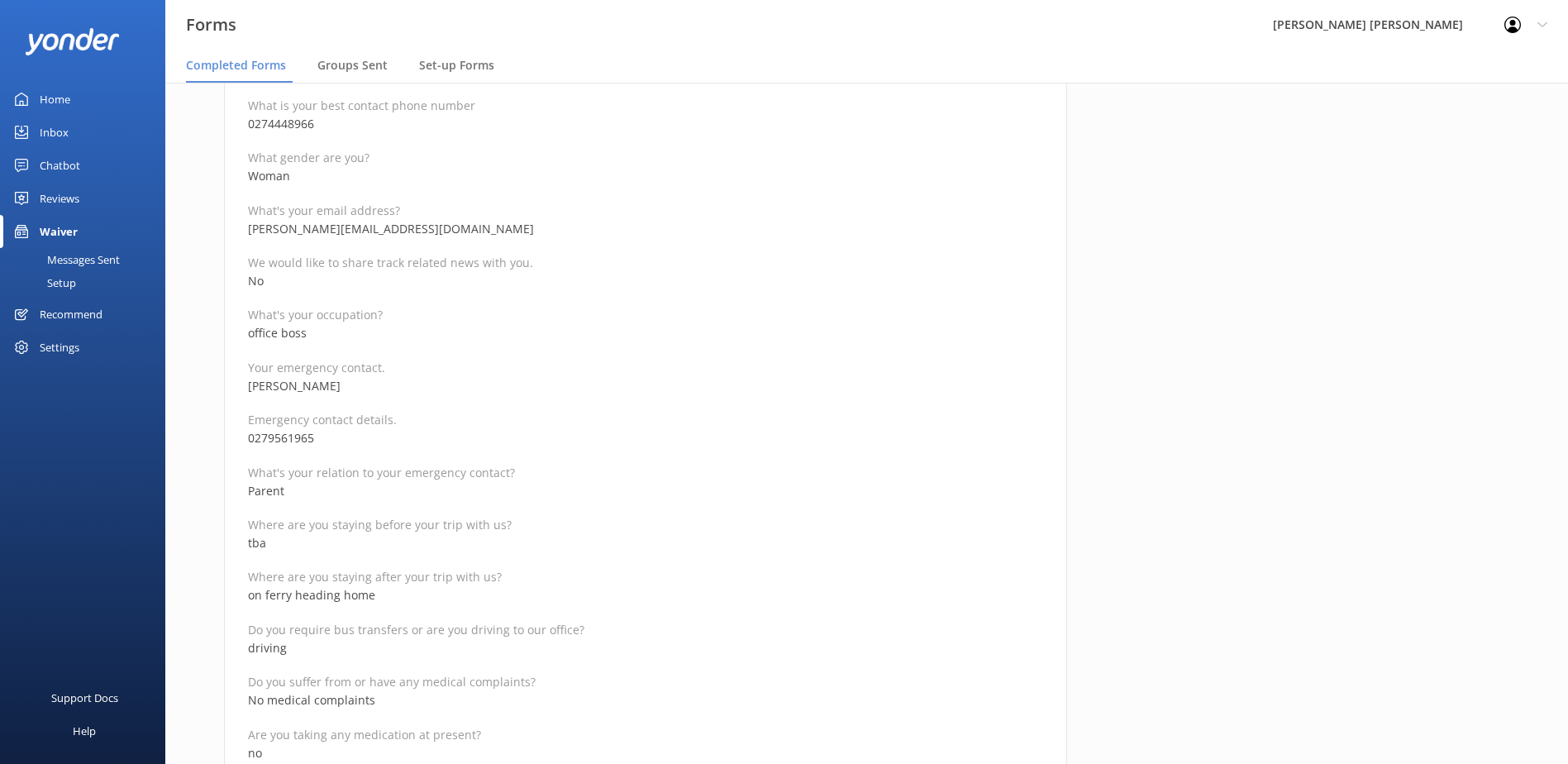
scroll to position [413, 0]
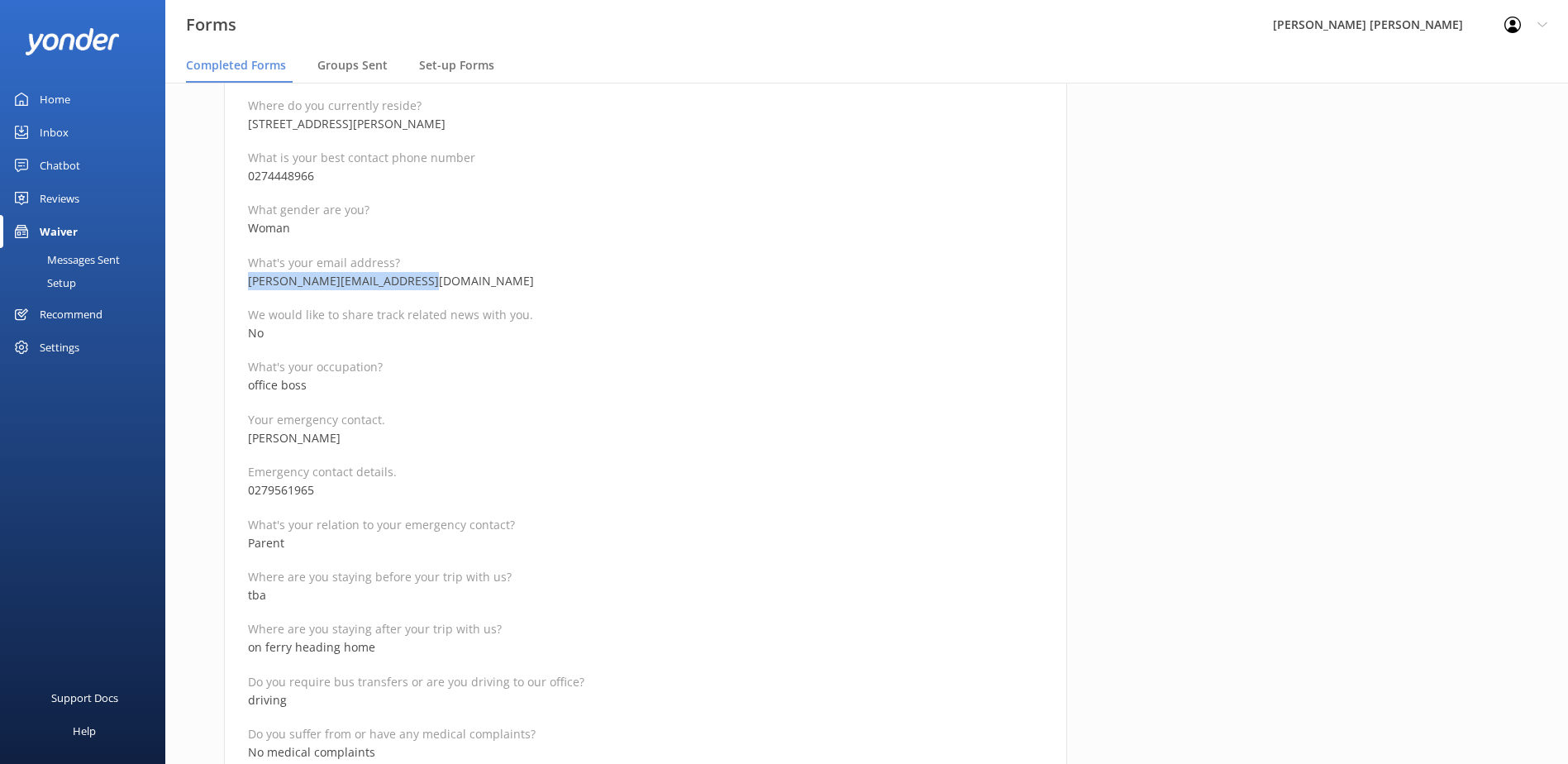
drag, startPoint x: 419, startPoint y: 282, endPoint x: 238, endPoint y: 282, distance: 181.0
copy p "[PERSON_NAME][EMAIL_ADDRESS][DOMAIN_NAME]"
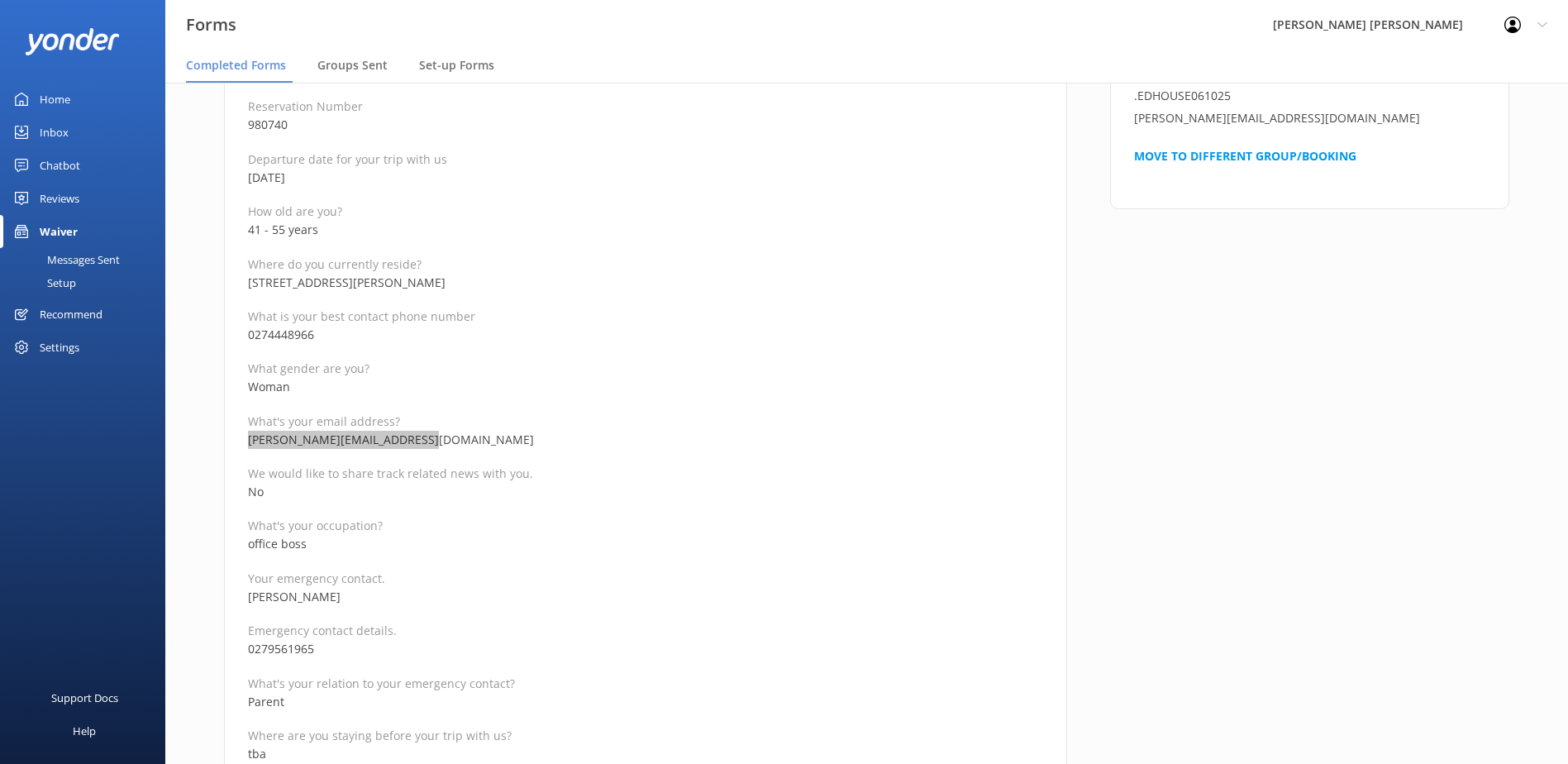
scroll to position [248, 0]
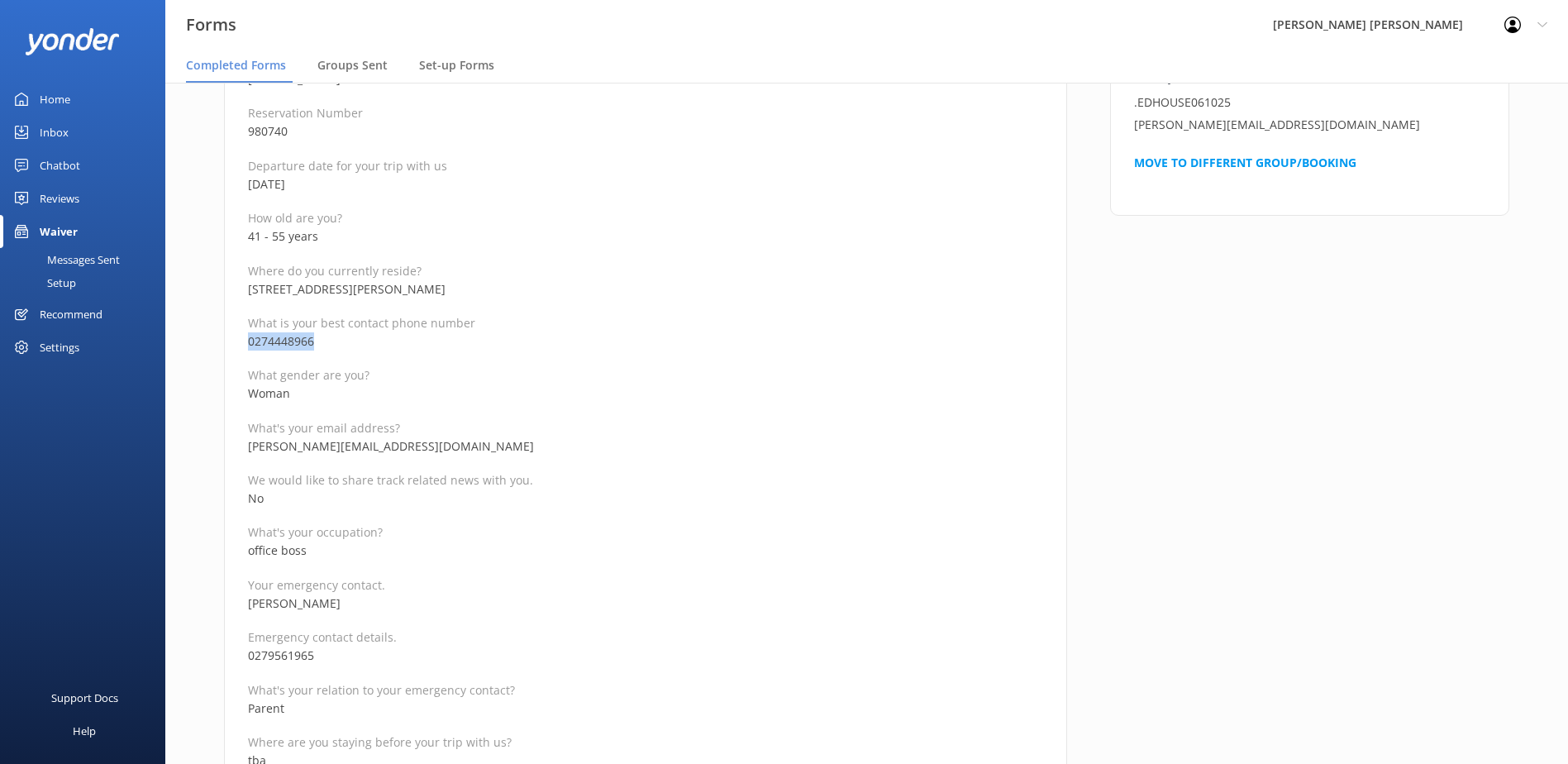
drag, startPoint x: 294, startPoint y: 343, endPoint x: 237, endPoint y: 341, distance: 57.0
copy p "0274448966"
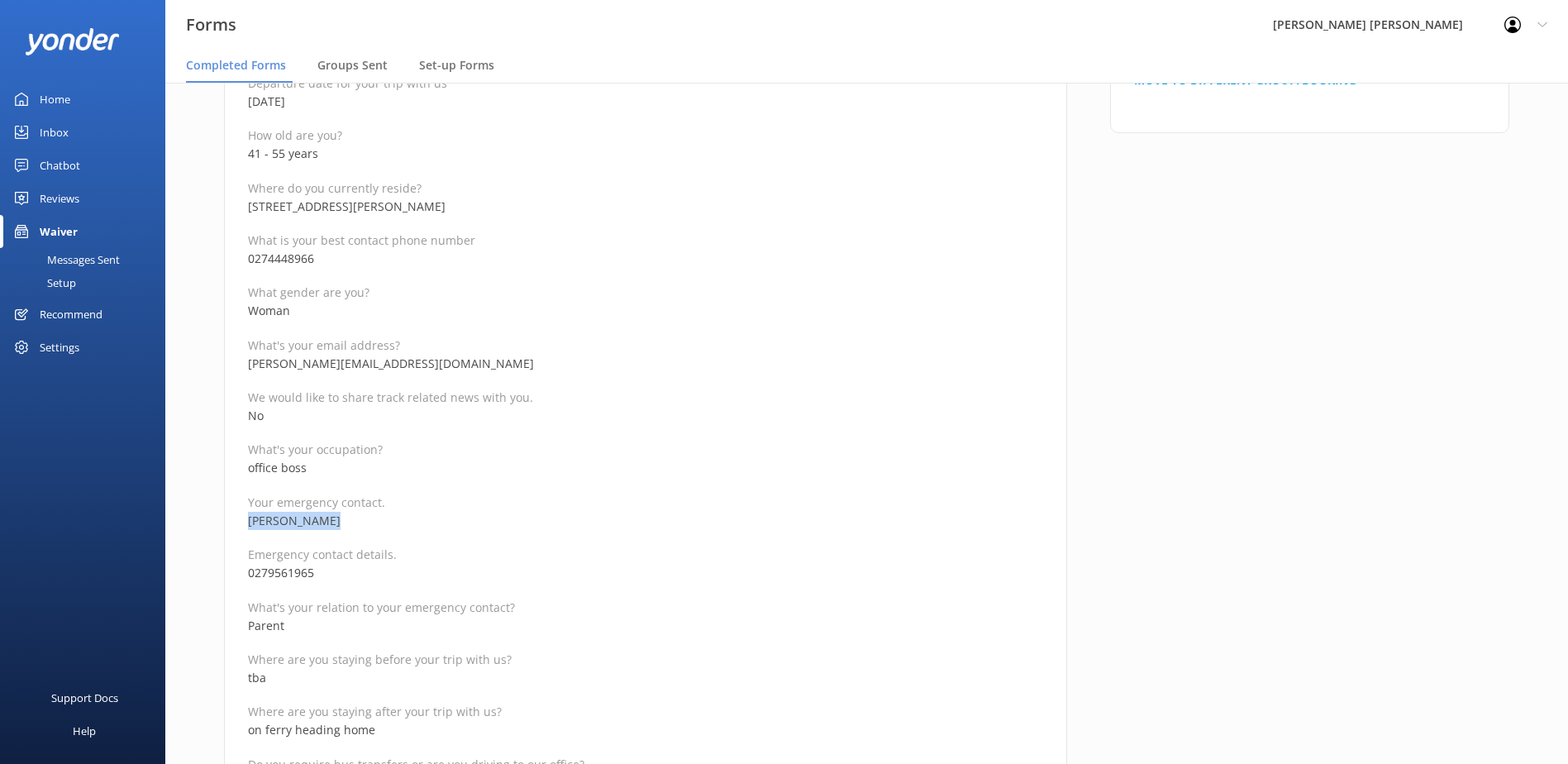
drag, startPoint x: 323, startPoint y: 521, endPoint x: 239, endPoint y: 517, distance: 84.1
copy p "[PERSON_NAME]"
click at [328, 577] on p "0279561965" at bounding box center [645, 573] width 795 height 18
drag, startPoint x: 320, startPoint y: 573, endPoint x: 244, endPoint y: 574, distance: 76.0
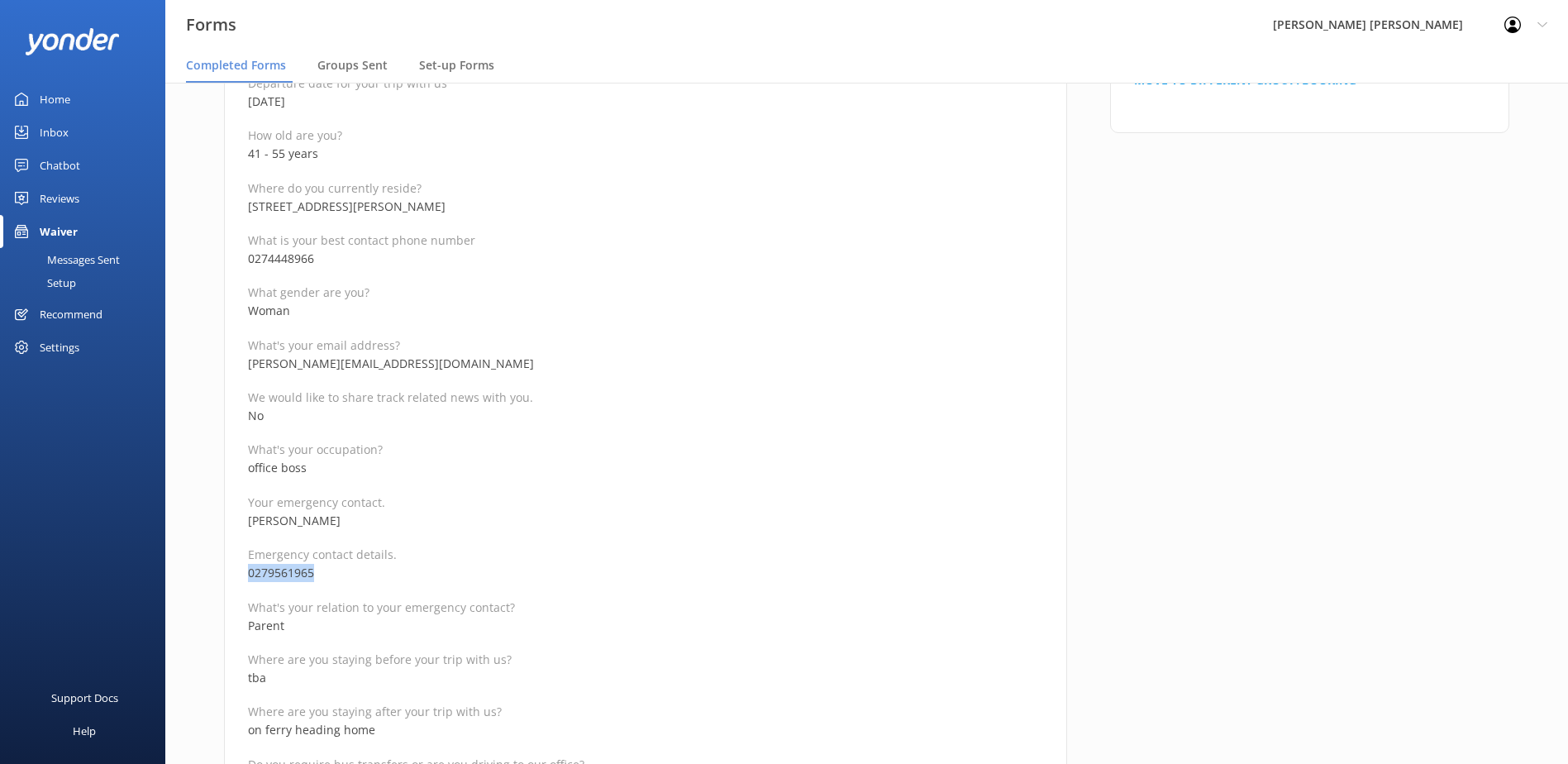
copy p "0279561965"
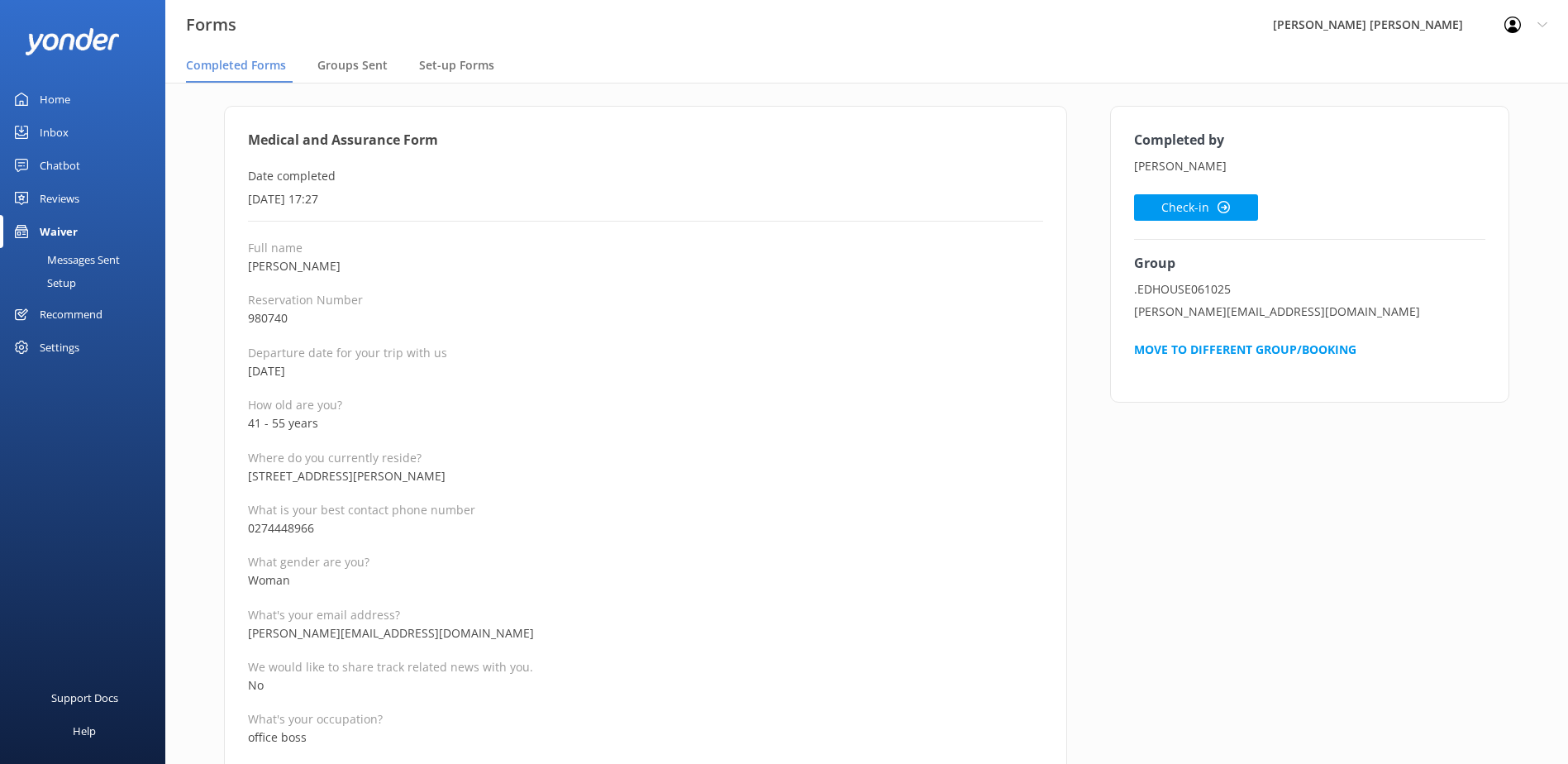
scroll to position [0, 0]
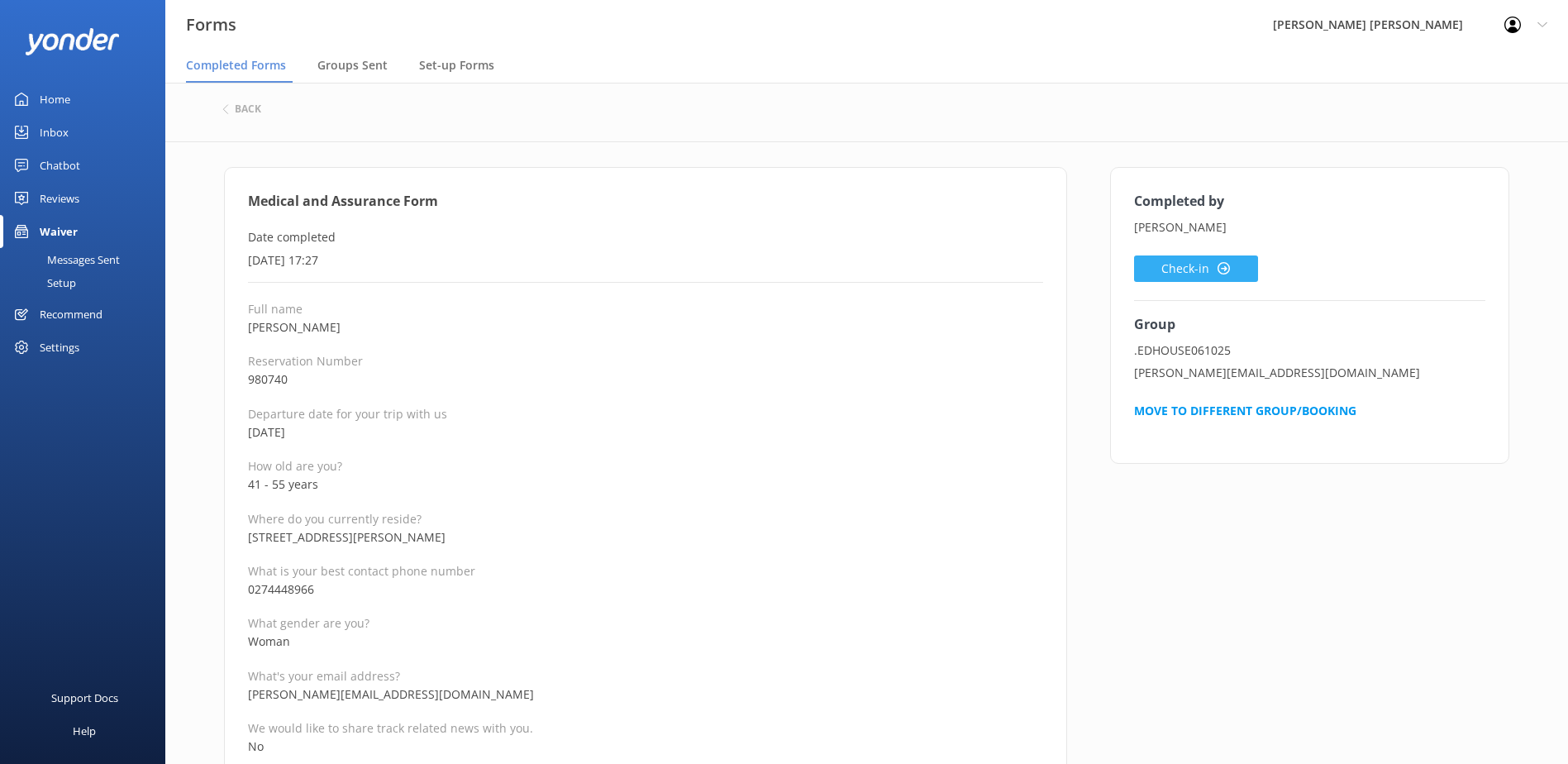
click at [1202, 268] on button "Check-in" at bounding box center [1197, 269] width 124 height 27
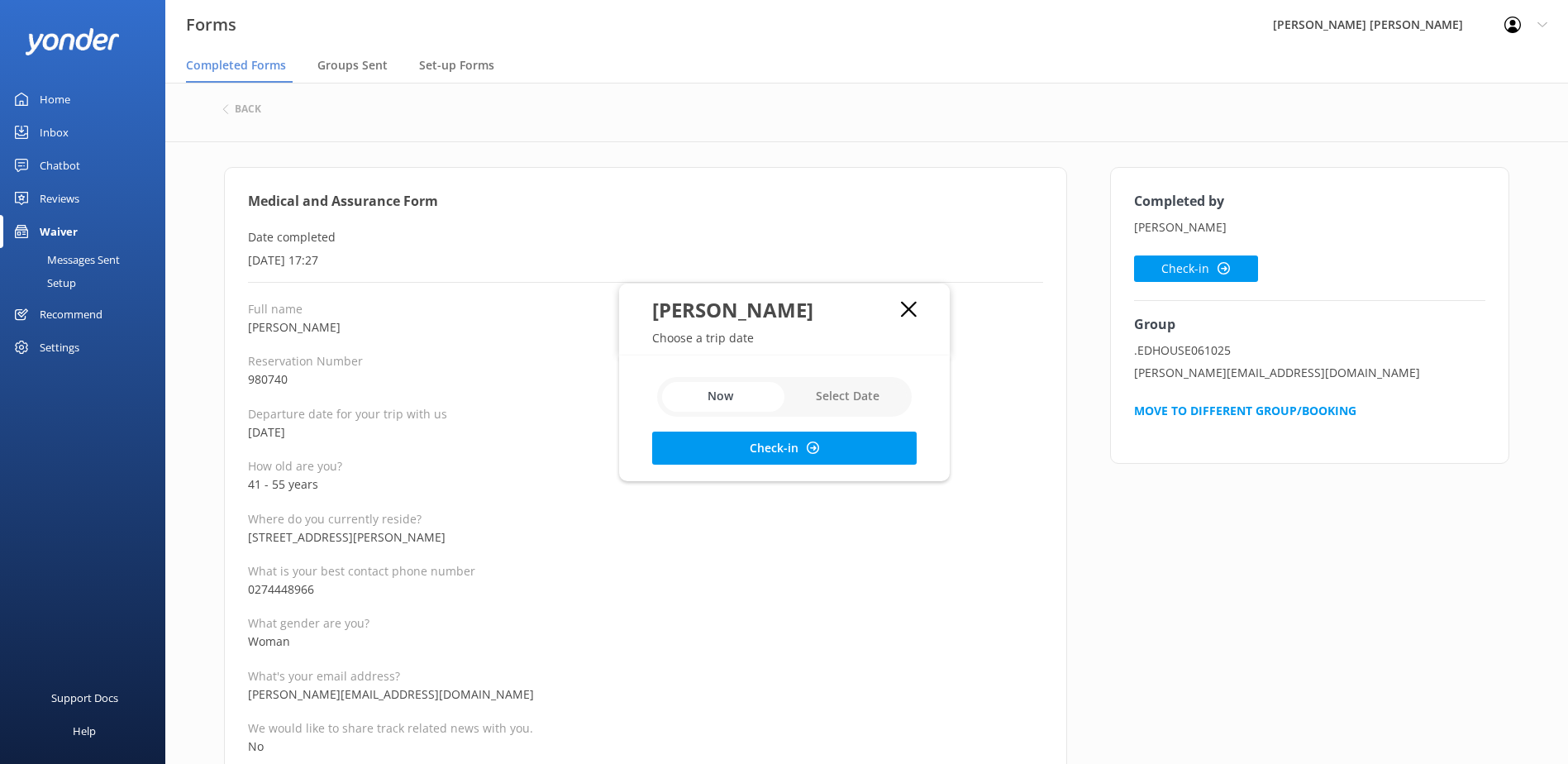
click at [848, 394] on input "checkbox" at bounding box center [784, 397] width 255 height 40
checkbox input "true"
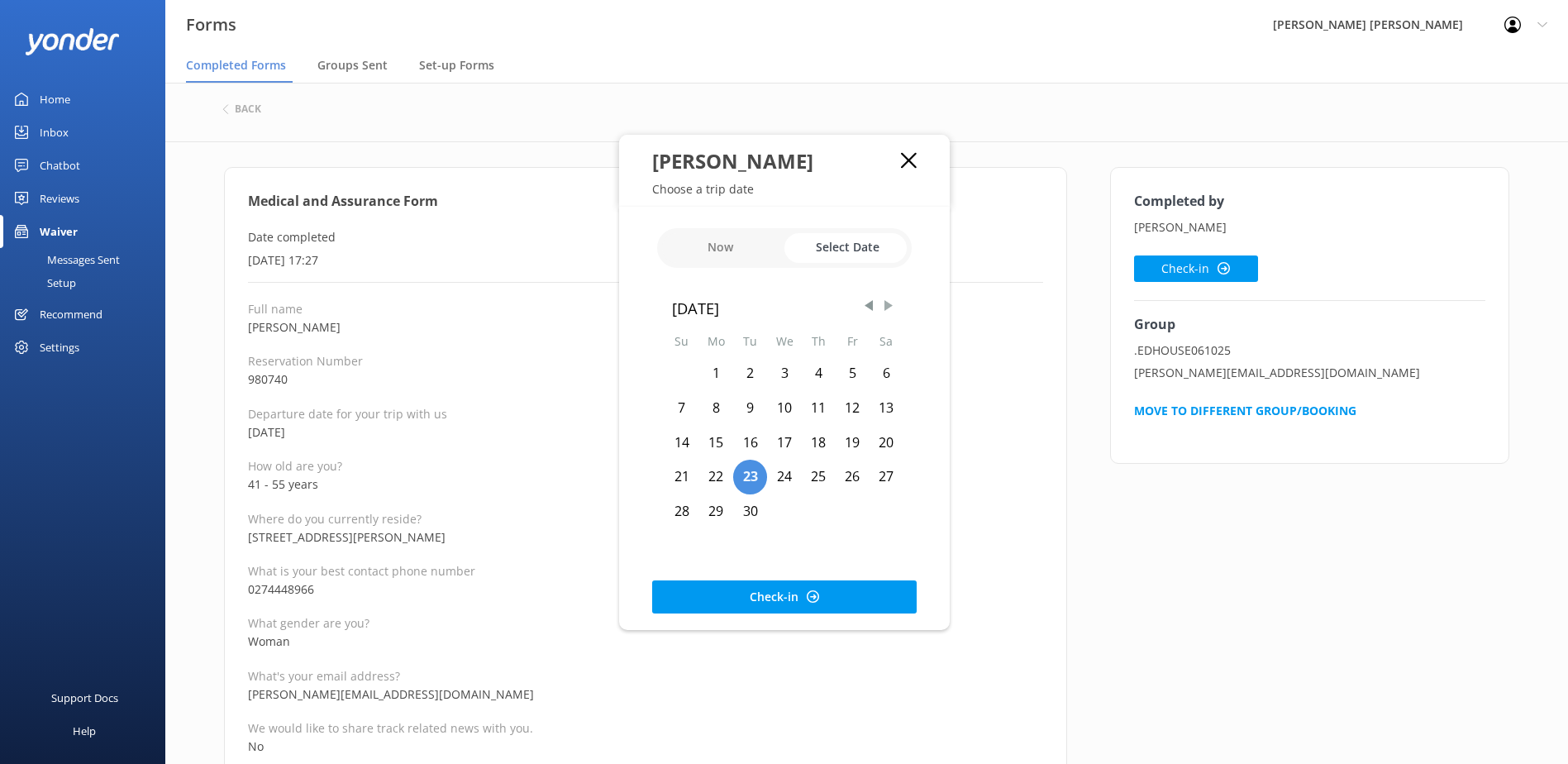
click at [883, 304] on span "Next Month" at bounding box center [889, 306] width 17 height 17
click at [719, 406] on div "6" at bounding box center [716, 409] width 35 height 35
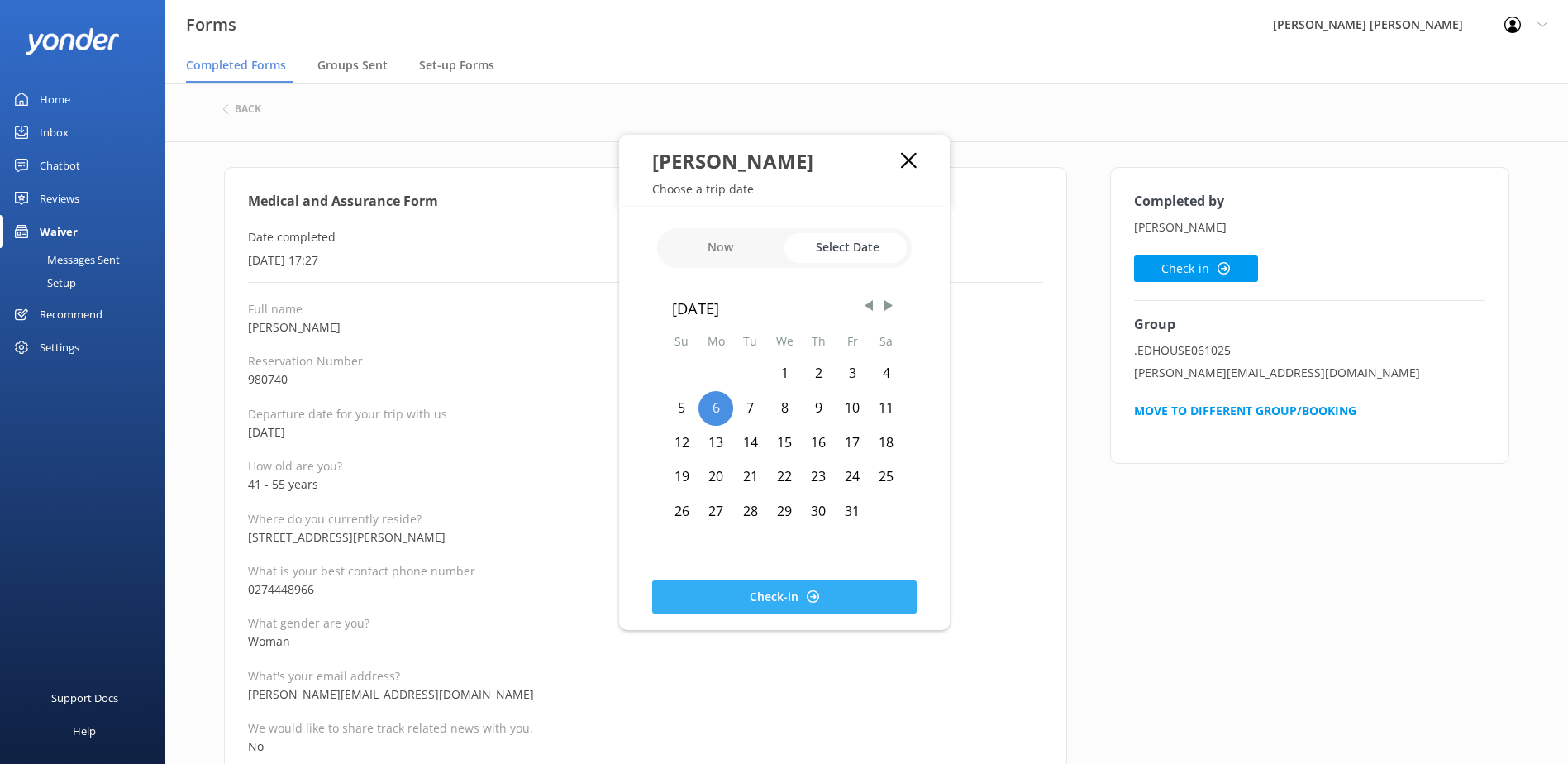
click at [792, 592] on button "Check-in" at bounding box center [784, 597] width 265 height 33
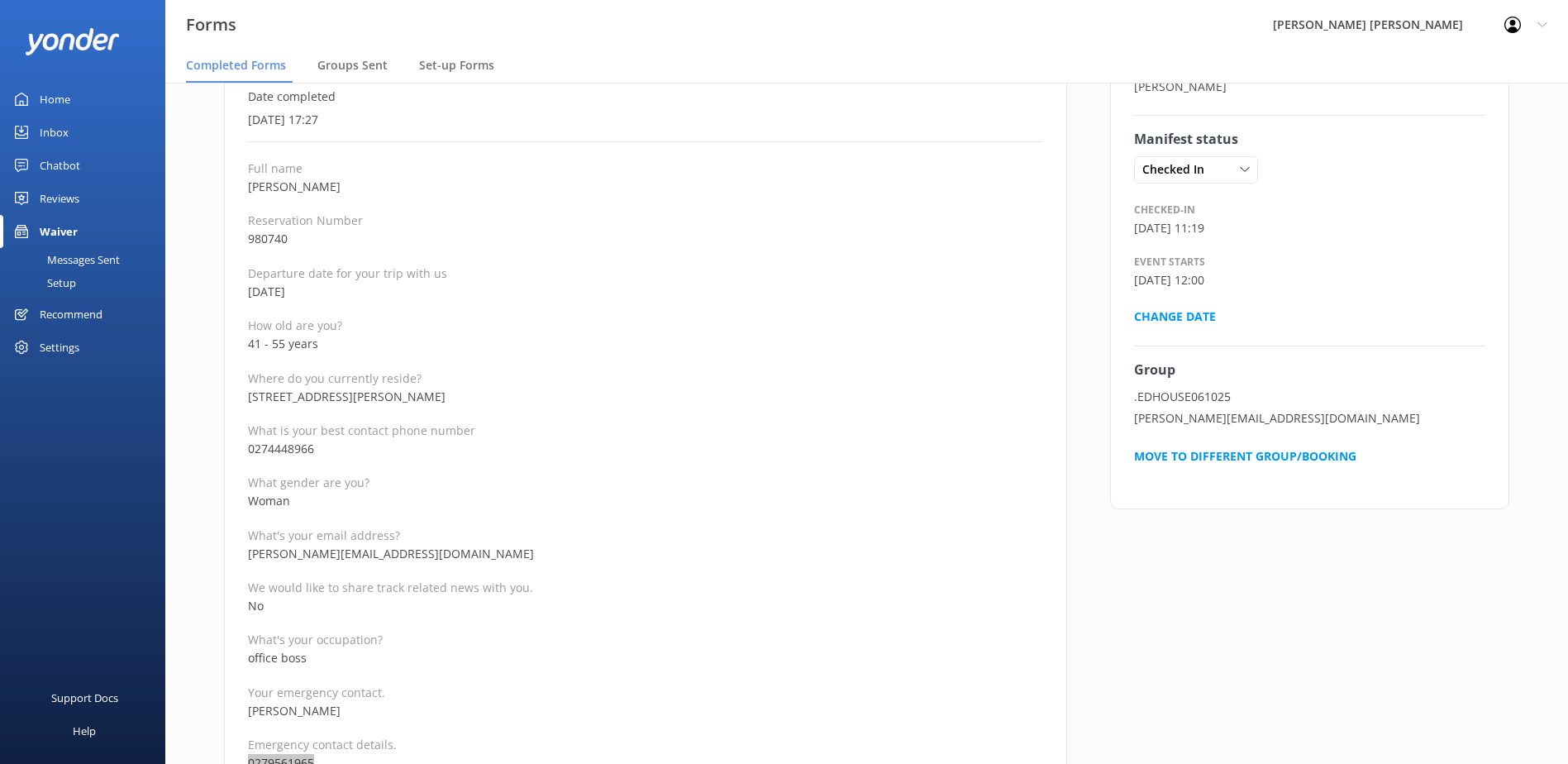
scroll to position [83, 0]
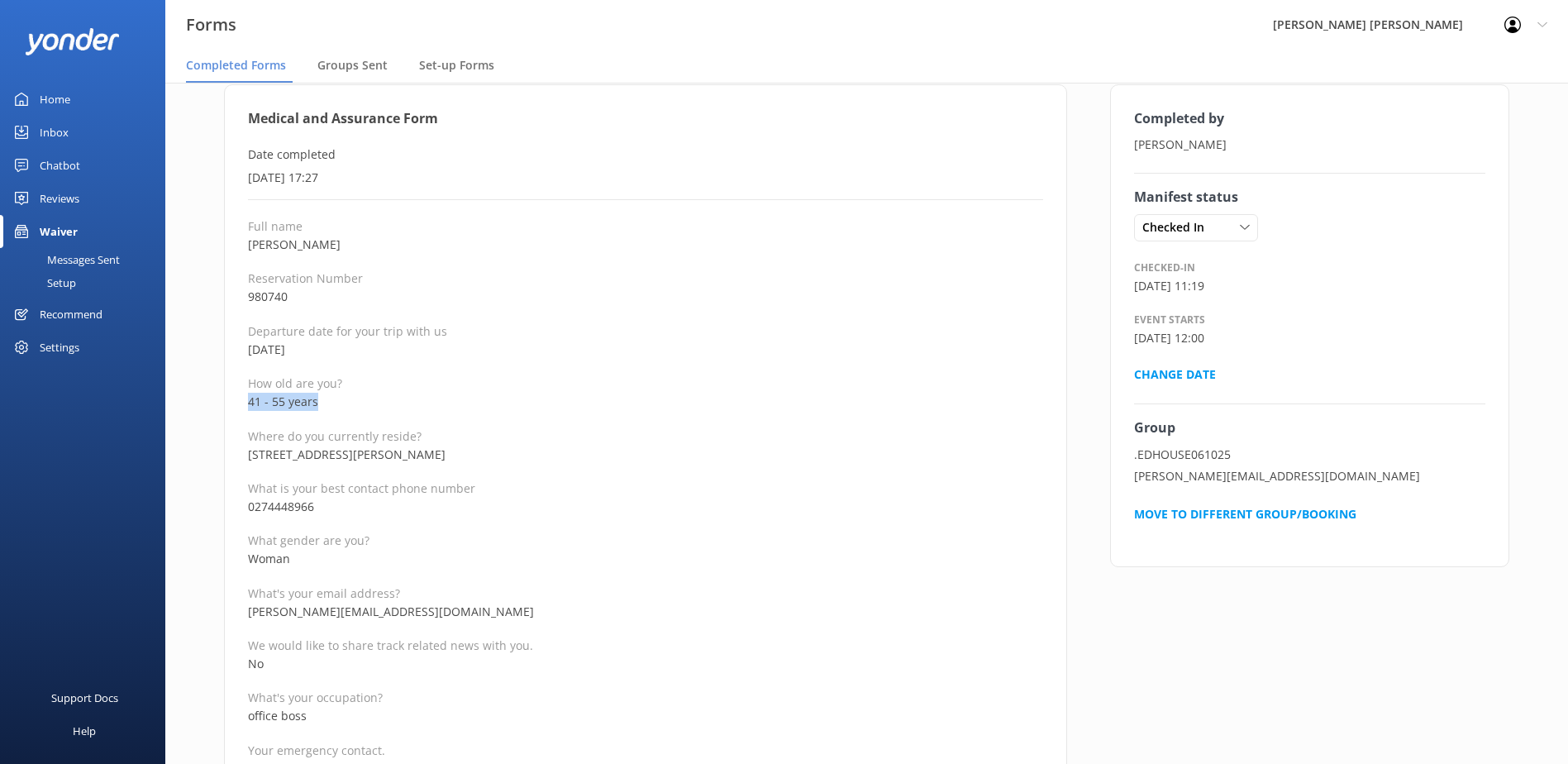
drag, startPoint x: 326, startPoint y: 401, endPoint x: 234, endPoint y: 411, distance: 92.5
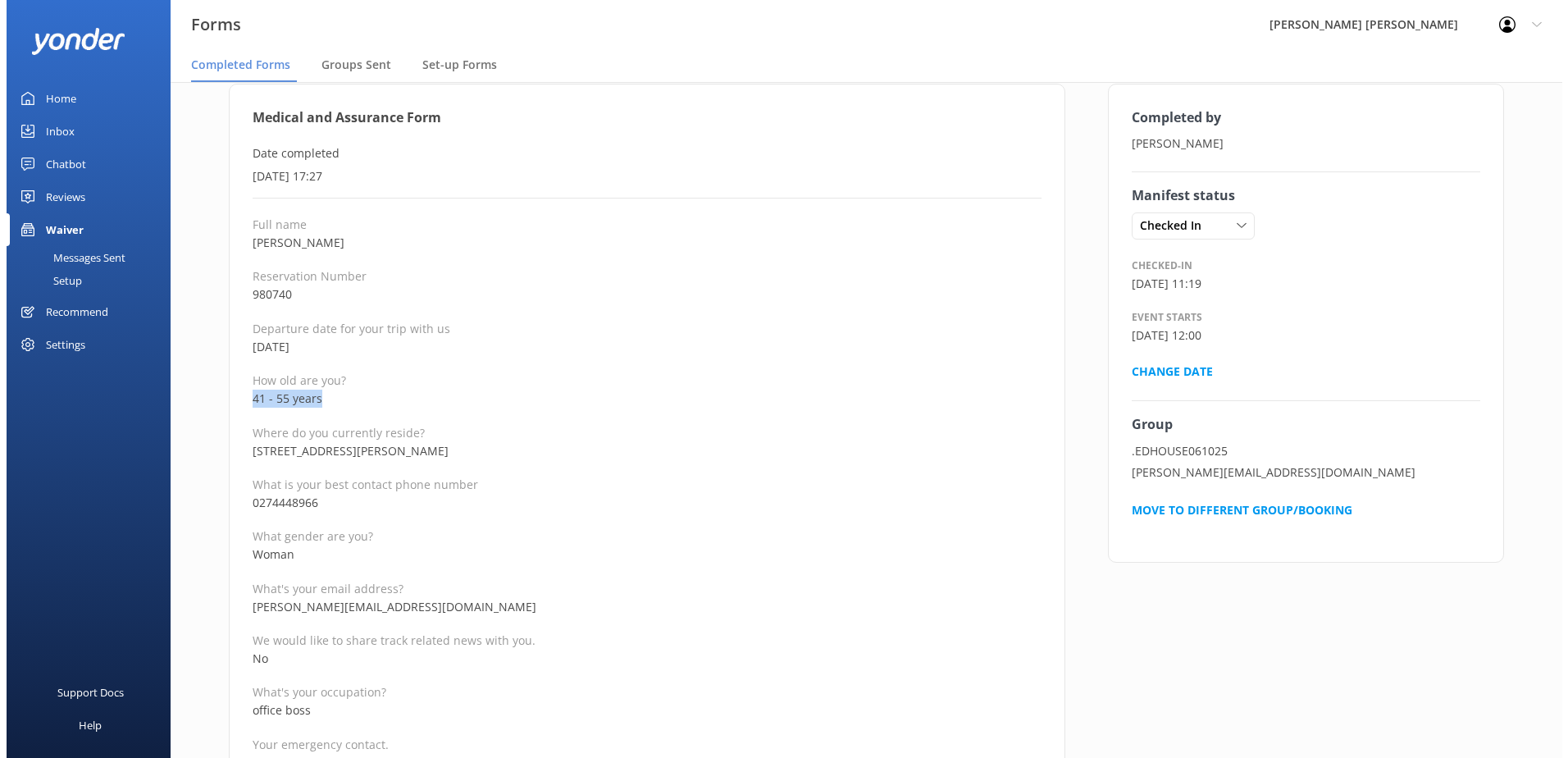
scroll to position [0, 0]
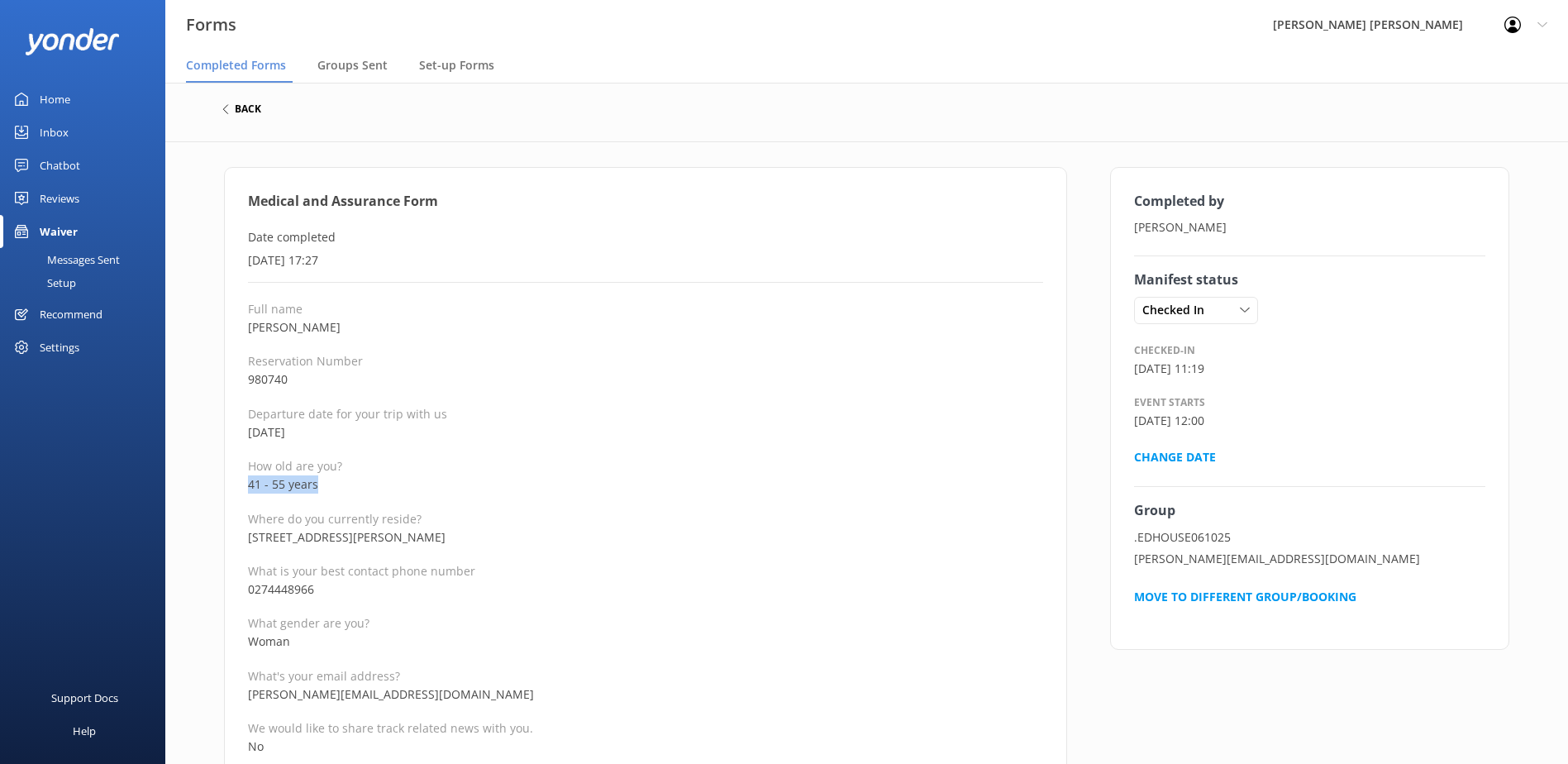
click at [235, 109] on h6 "back" at bounding box center [248, 109] width 27 height 10
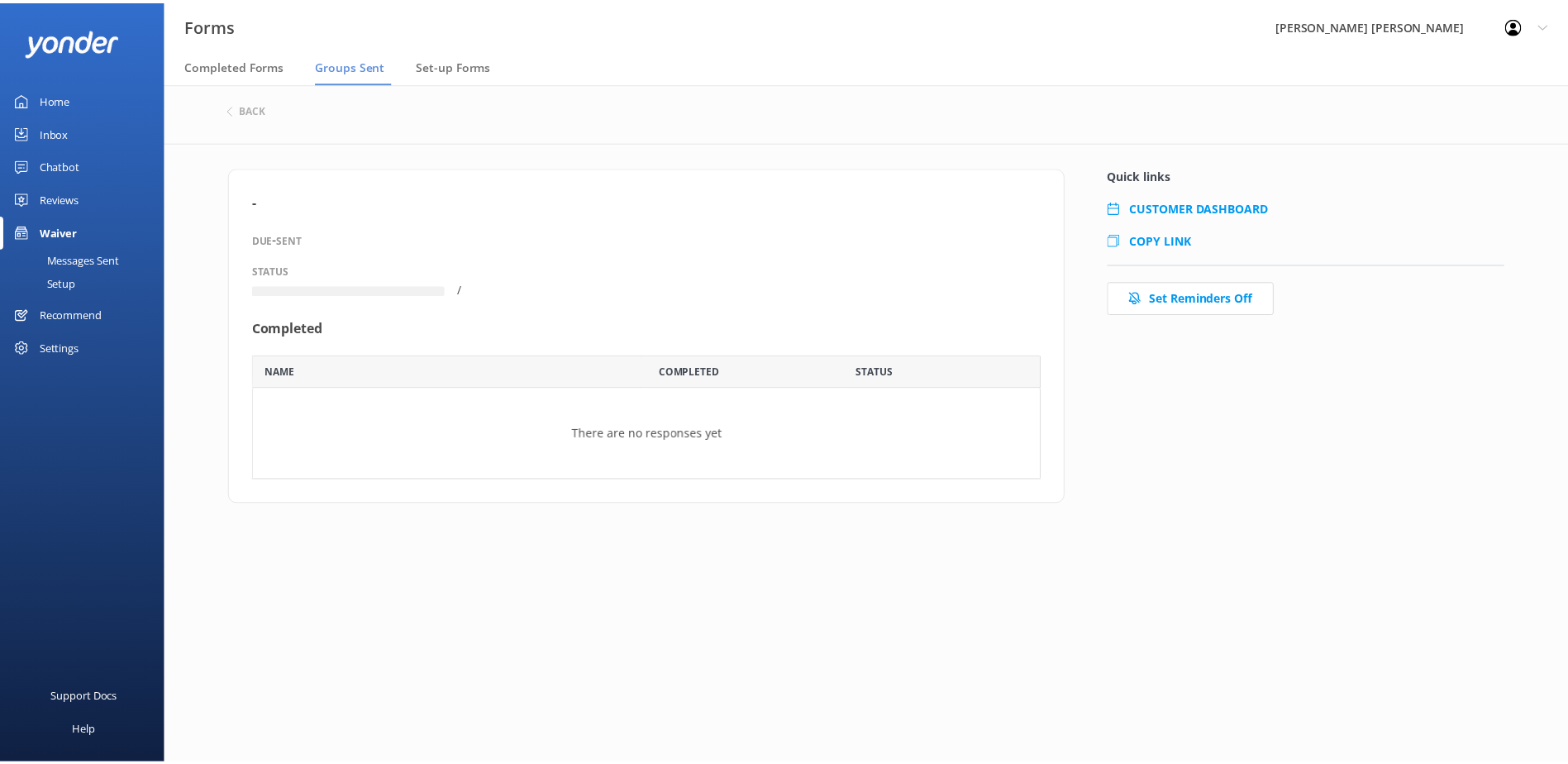
scroll to position [88, 783]
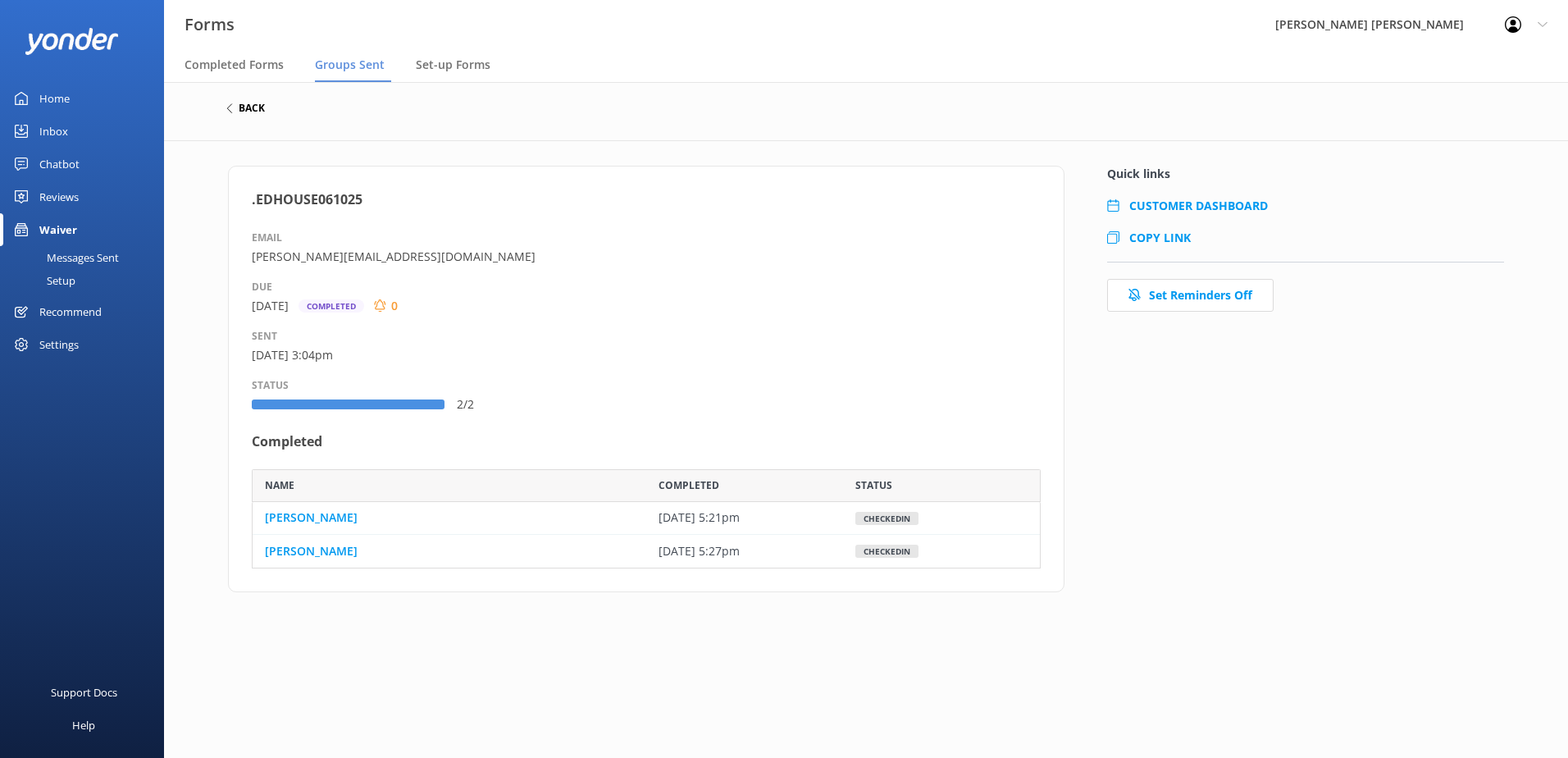
click at [254, 109] on h6 "back" at bounding box center [252, 109] width 26 height 10
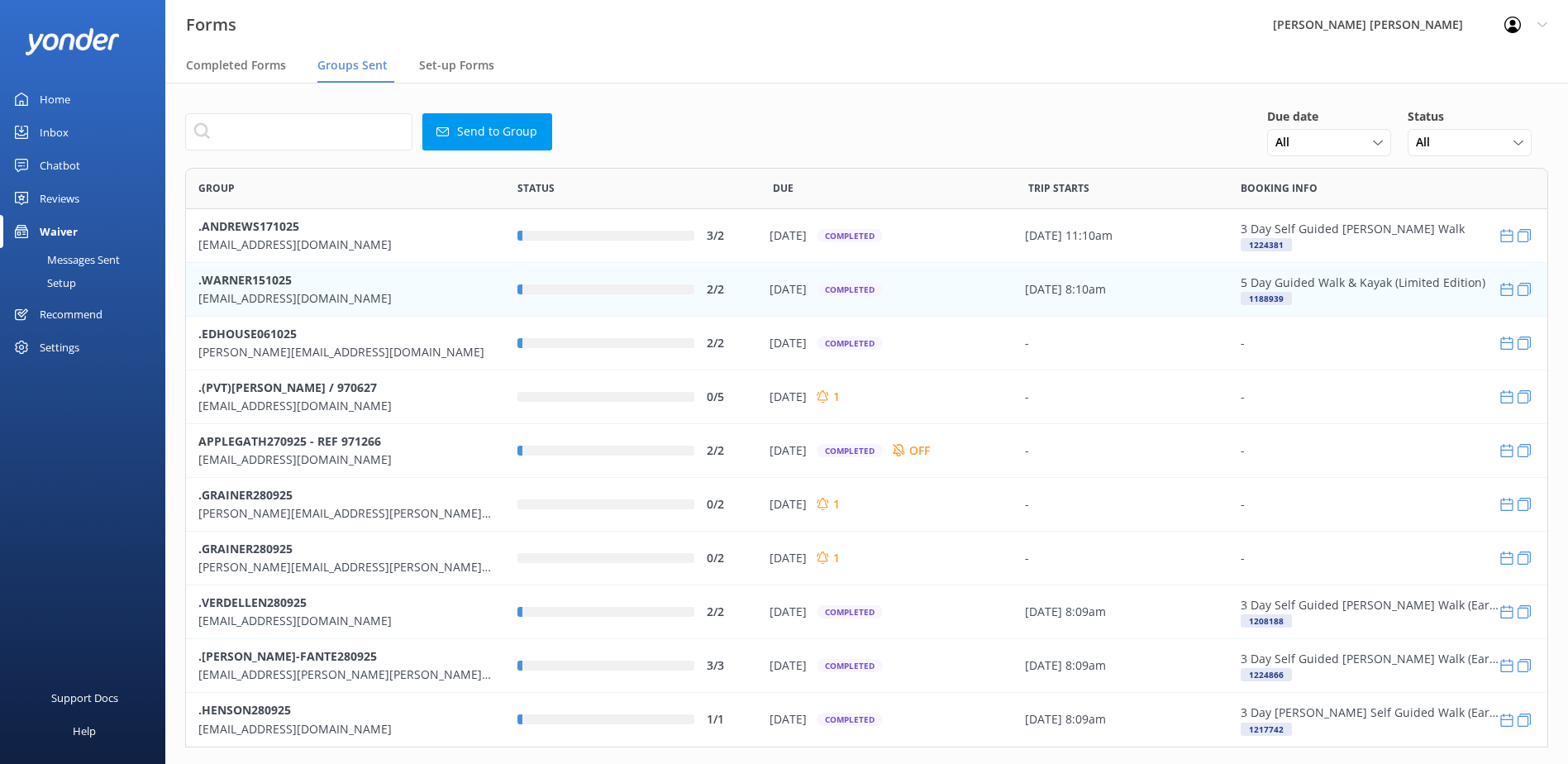
scroll to position [567, 1351]
